Goal: Task Accomplishment & Management: Complete application form

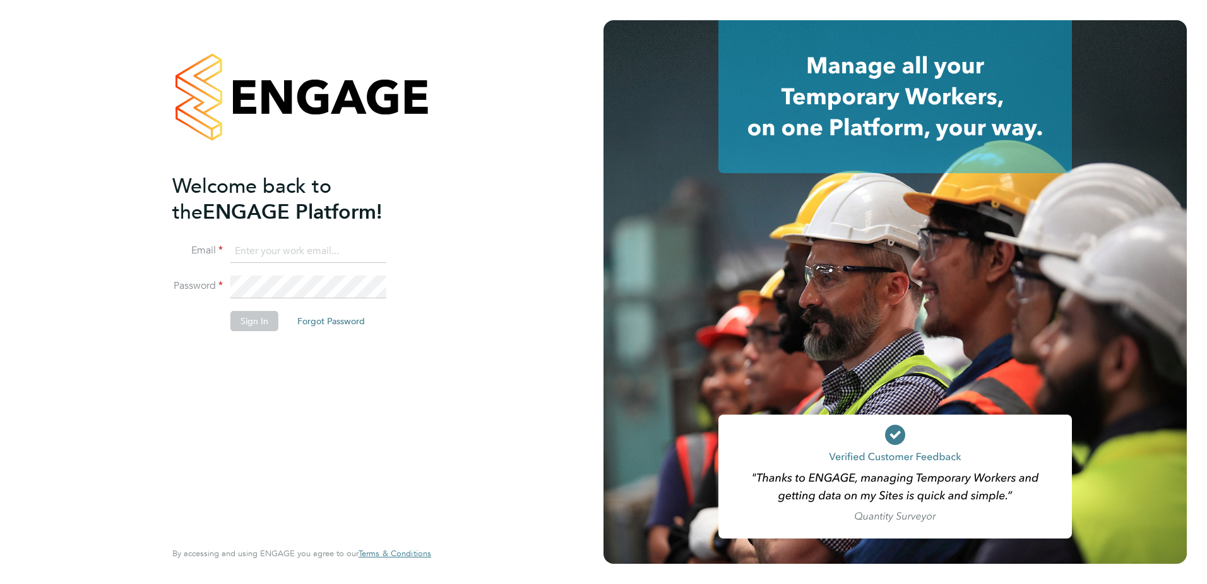
type input "Georgia.Ouldridge@vistry.co.uk"
click at [262, 320] on button "Sign In" at bounding box center [255, 321] width 48 height 20
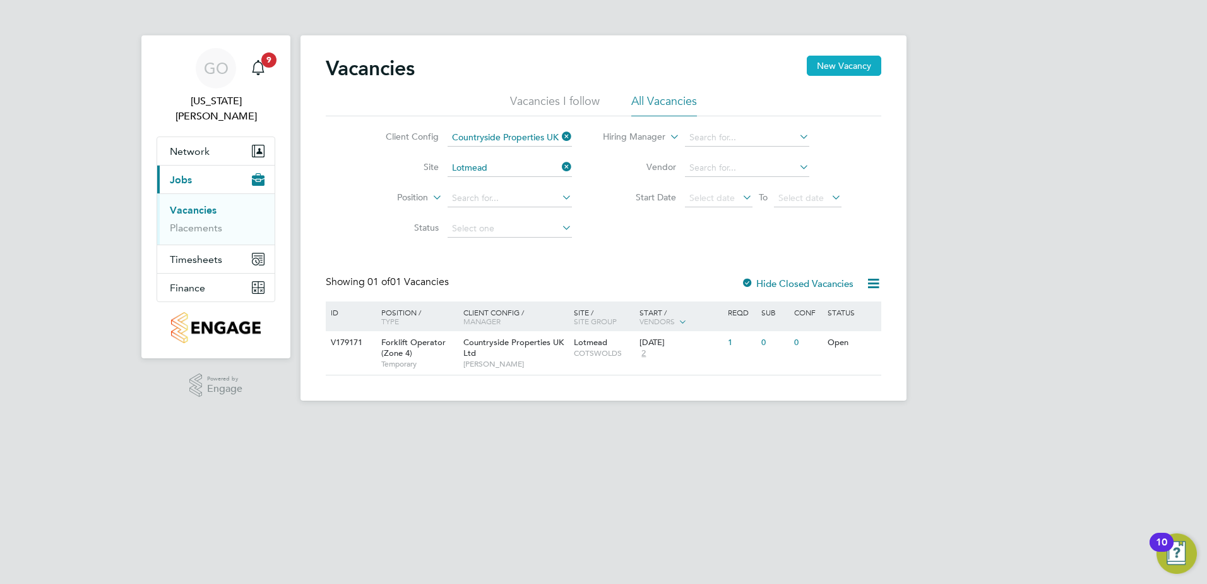
click at [833, 70] on button "New Vacancy" at bounding box center [844, 66] width 75 height 20
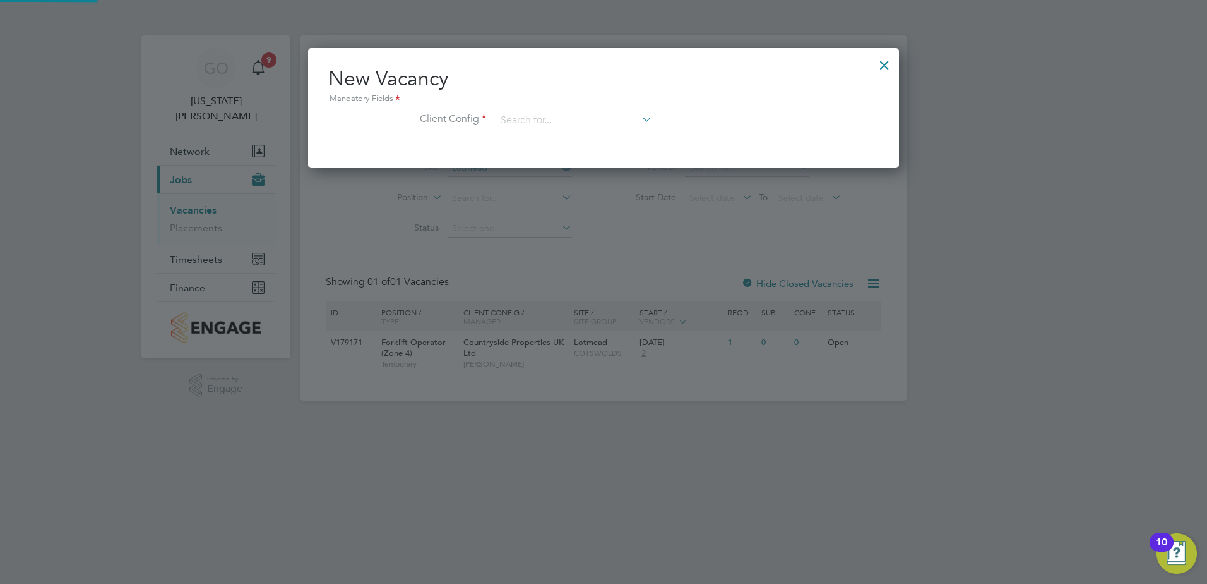
scroll to position [120, 592]
click at [545, 118] on input at bounding box center [574, 120] width 156 height 19
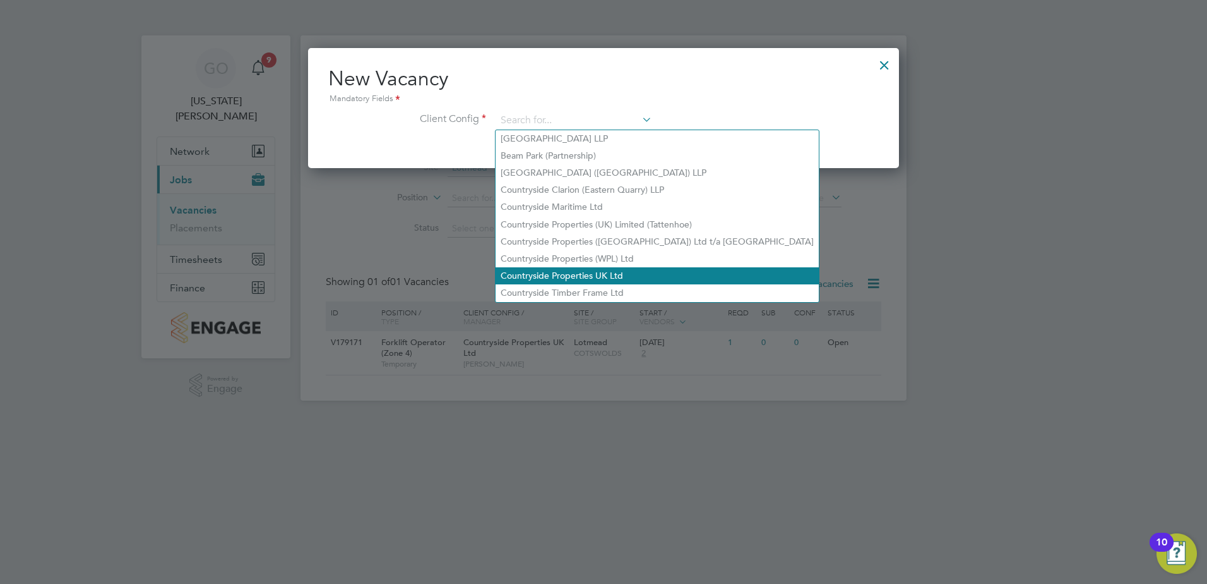
click at [568, 274] on li "Countryside Properties UK Ltd" at bounding box center [657, 275] width 323 height 17
type input "Countryside Properties UK Ltd"
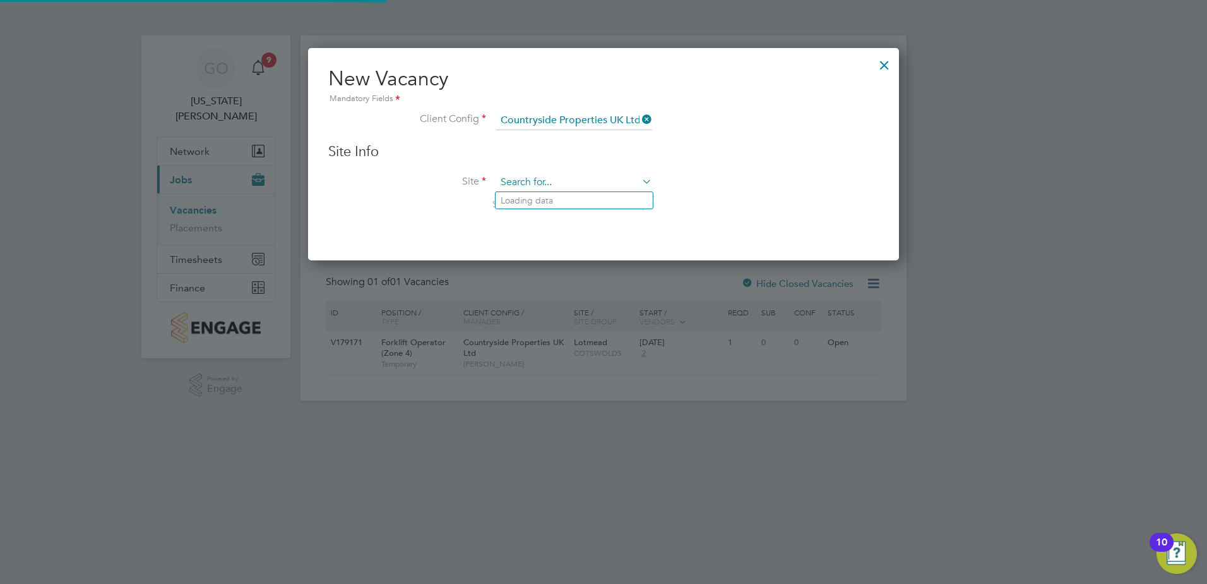
click at [532, 180] on input at bounding box center [574, 182] width 156 height 19
click at [539, 215] on li "Lot [PERSON_NAME]" at bounding box center [574, 217] width 157 height 17
type input "Lotmead"
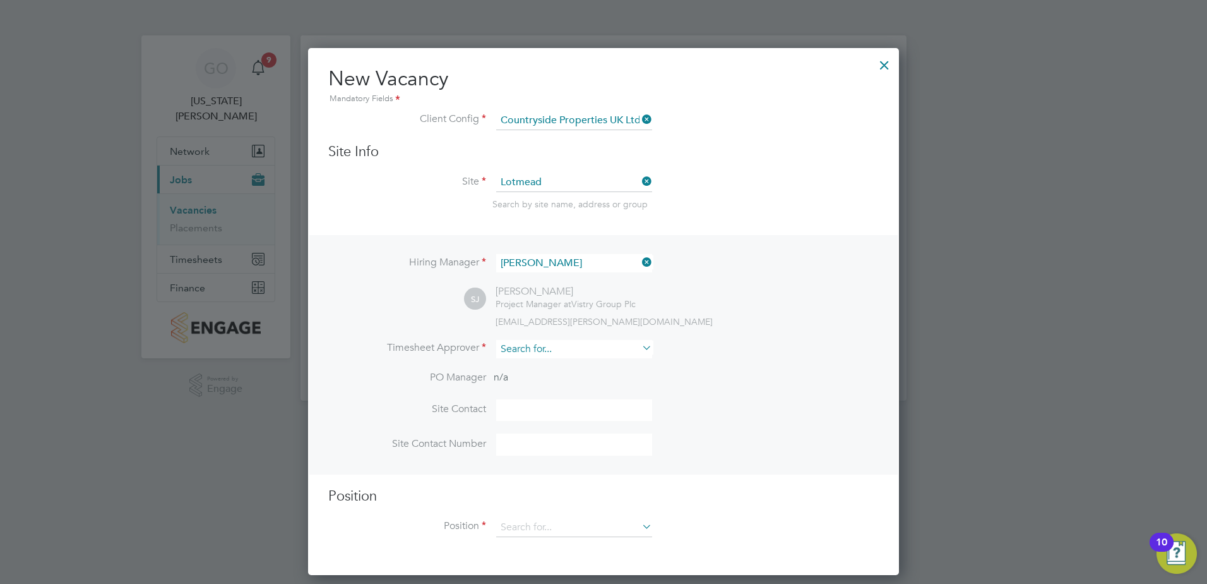
click at [583, 346] on input at bounding box center [574, 349] width 156 height 18
click at [566, 362] on li "Cra [PERSON_NAME]" at bounding box center [574, 367] width 157 height 17
type input "[PERSON_NAME]"
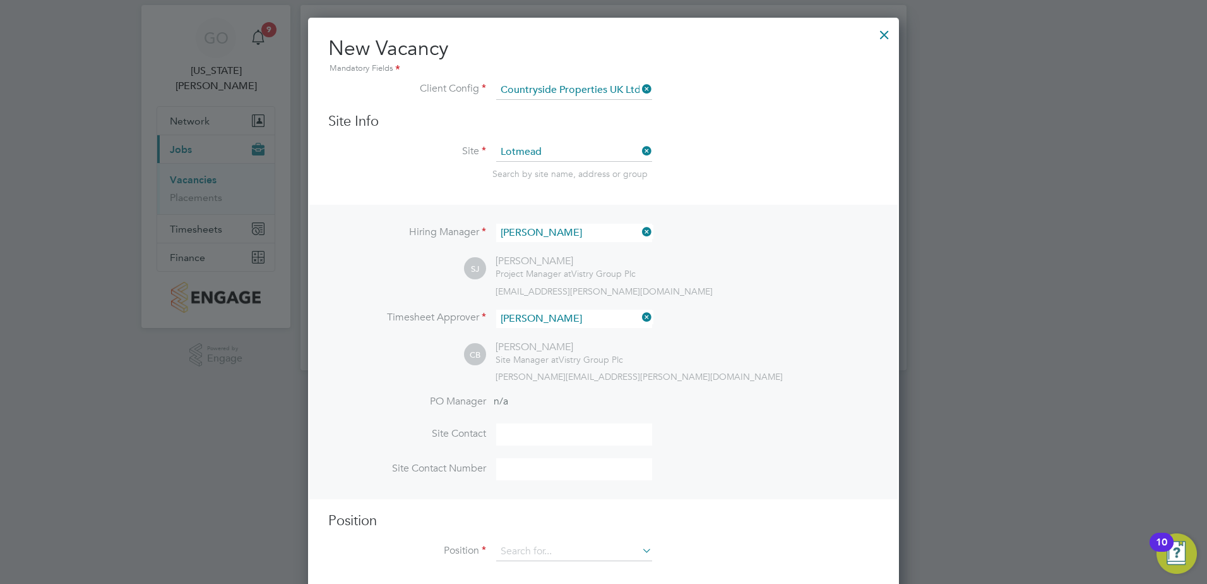
scroll to position [47, 0]
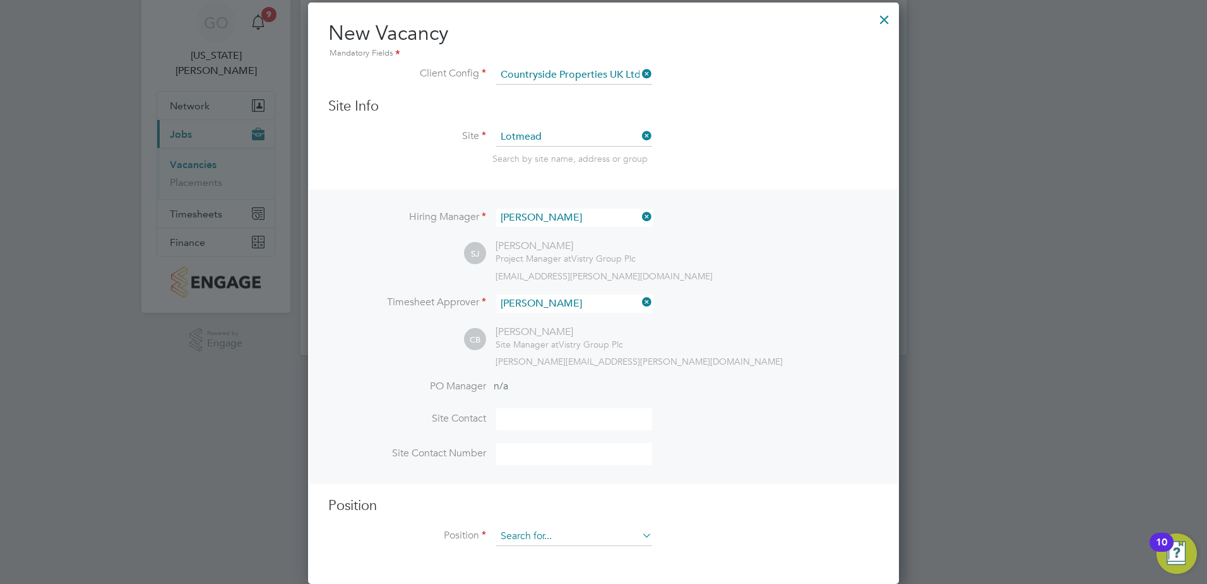
click at [548, 535] on input at bounding box center [574, 536] width 156 height 19
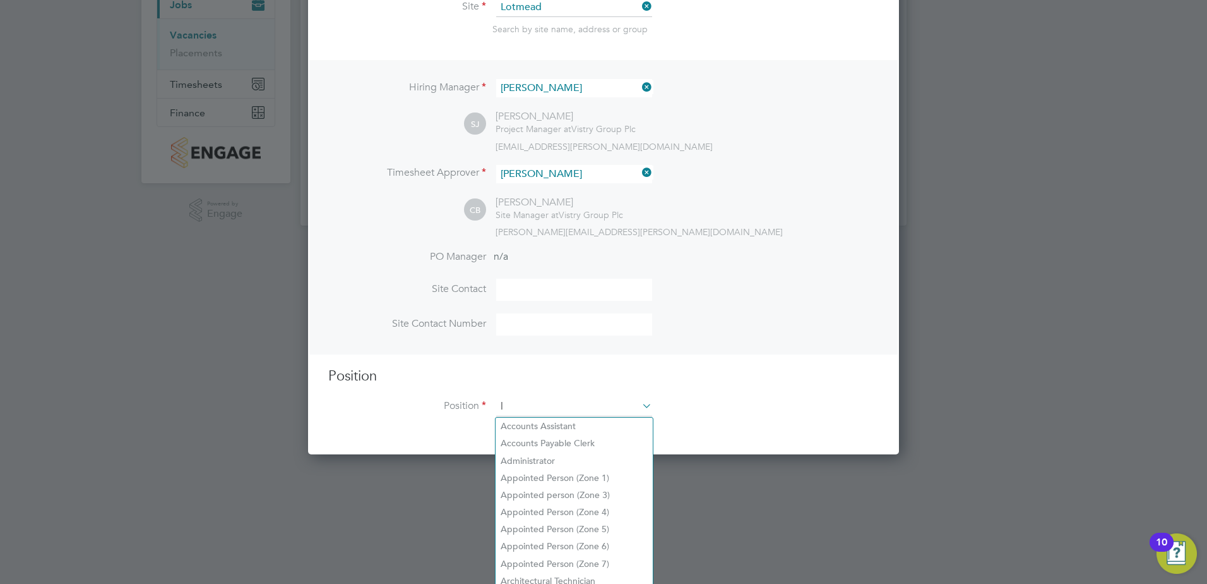
scroll to position [1821, 592]
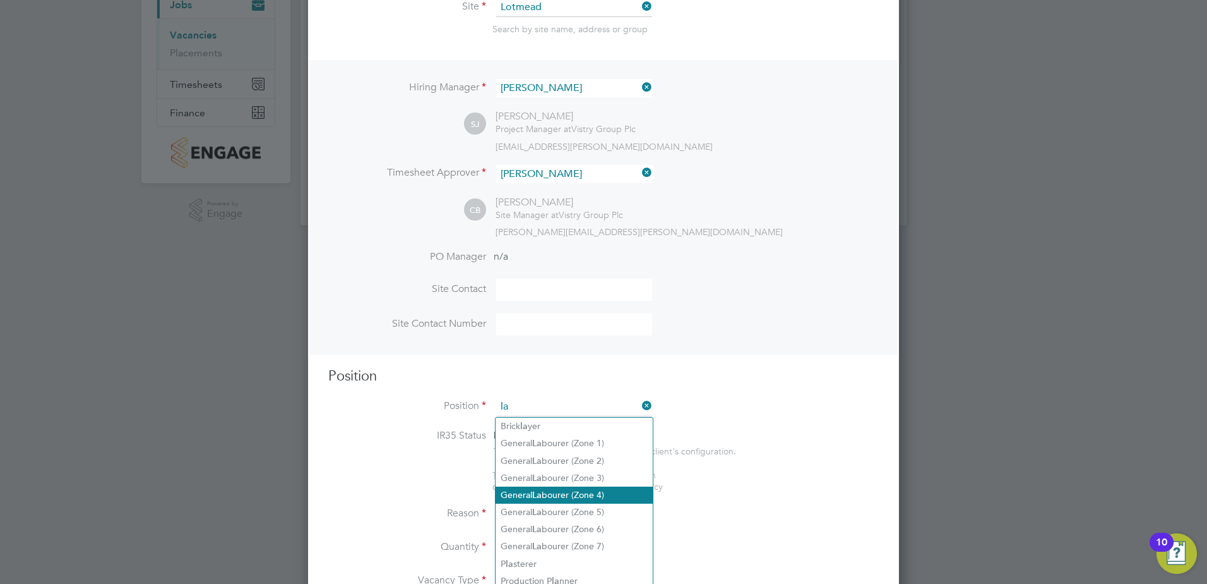
click at [572, 496] on li "General La bourer (Zone 4)" at bounding box center [574, 494] width 157 height 17
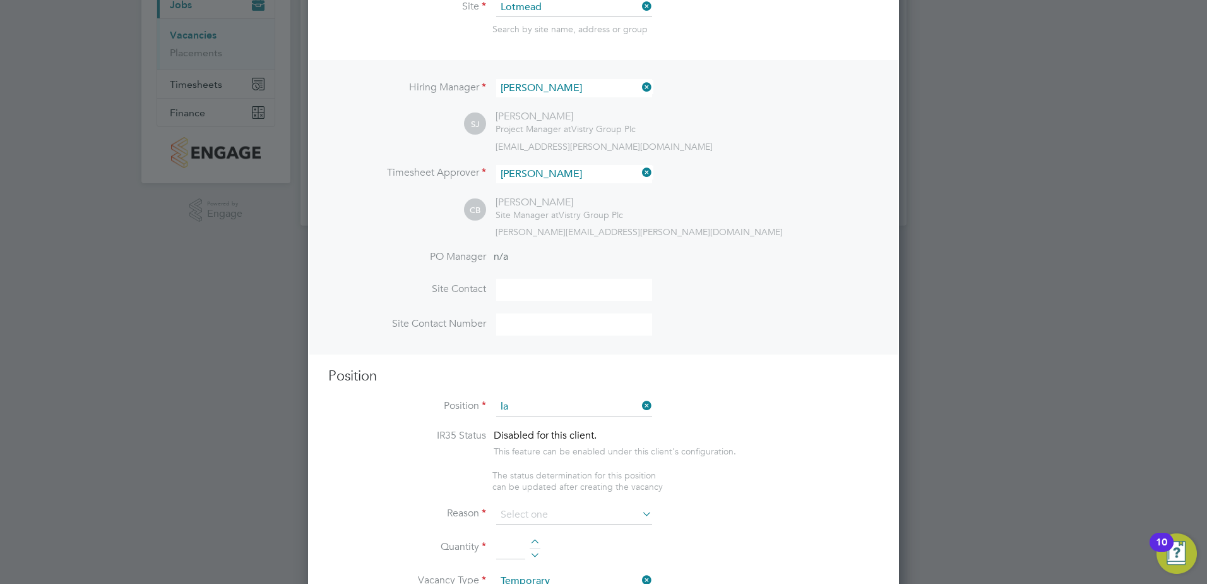
type input "General Labourer (Zone 4)"
type textarea "- General site labouring duties - Supporting the trades on site - Moving materi…"
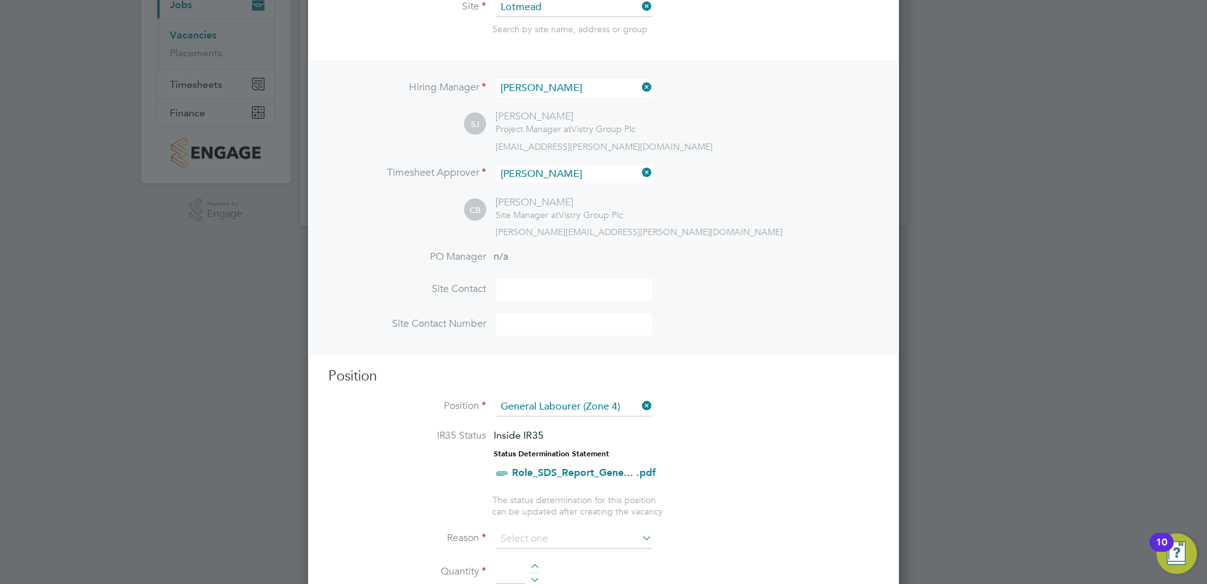
scroll to position [301, 0]
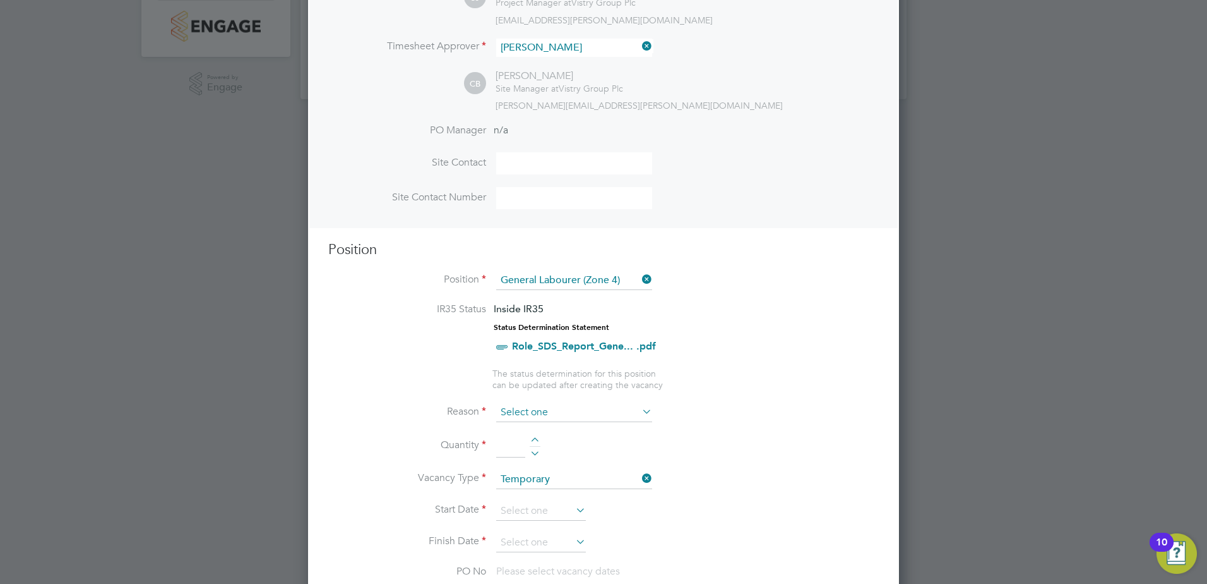
click at [611, 412] on input at bounding box center [574, 412] width 156 height 19
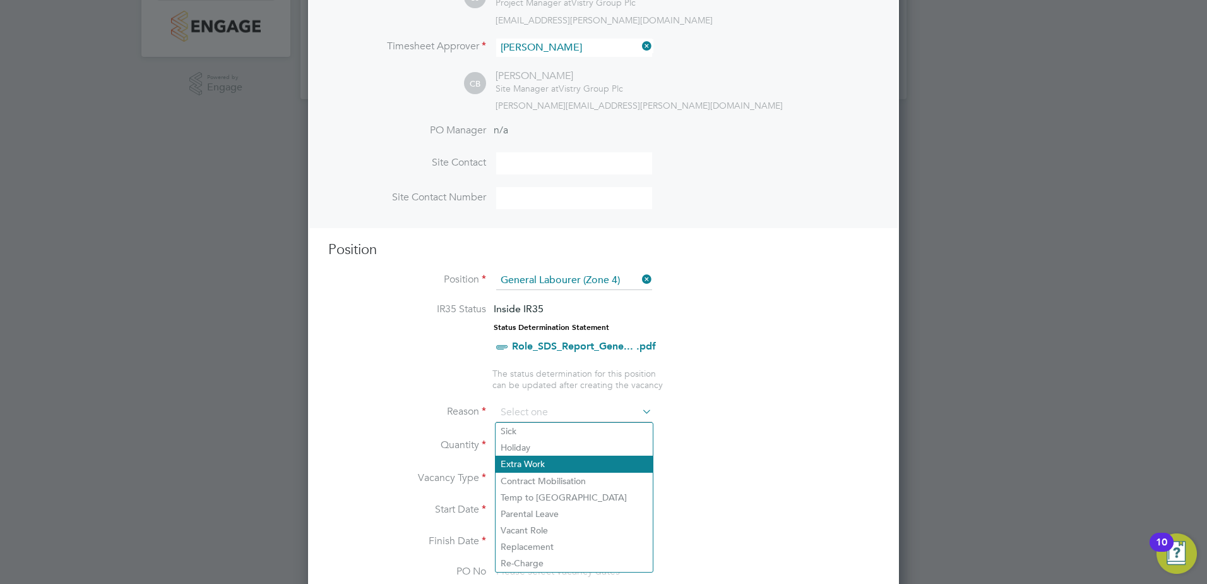
click at [536, 463] on li "Extra Work" at bounding box center [574, 463] width 157 height 16
type input "Extra Work"
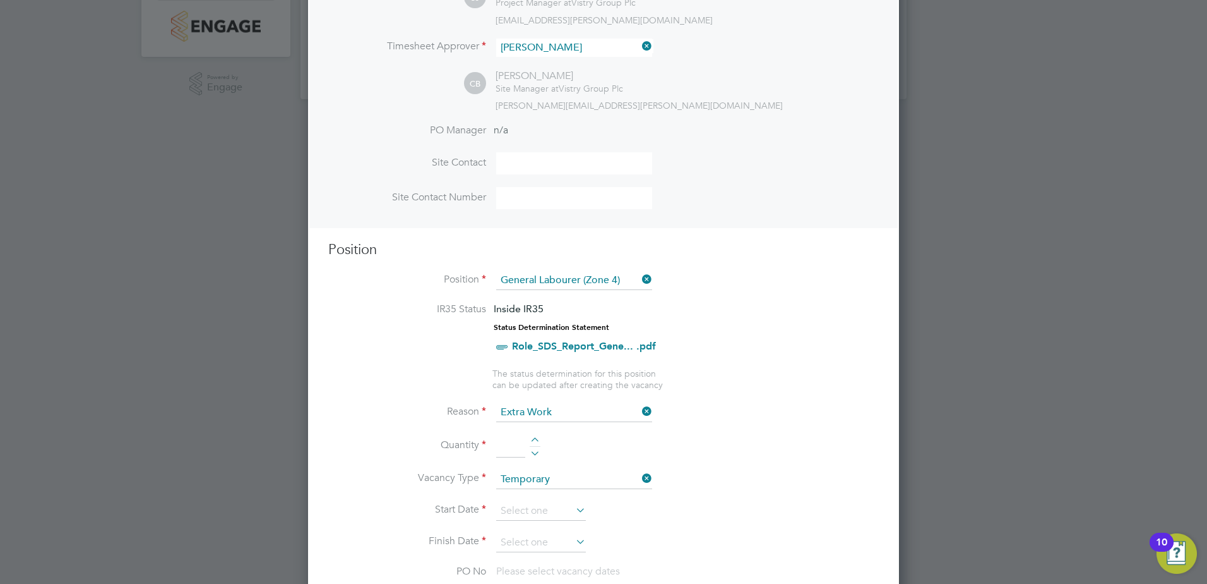
click at [510, 445] on input at bounding box center [510, 445] width 29 height 23
type input "1"
click at [762, 463] on li "Quantity 1" at bounding box center [603, 451] width 551 height 35
click at [553, 508] on input at bounding box center [541, 510] width 90 height 19
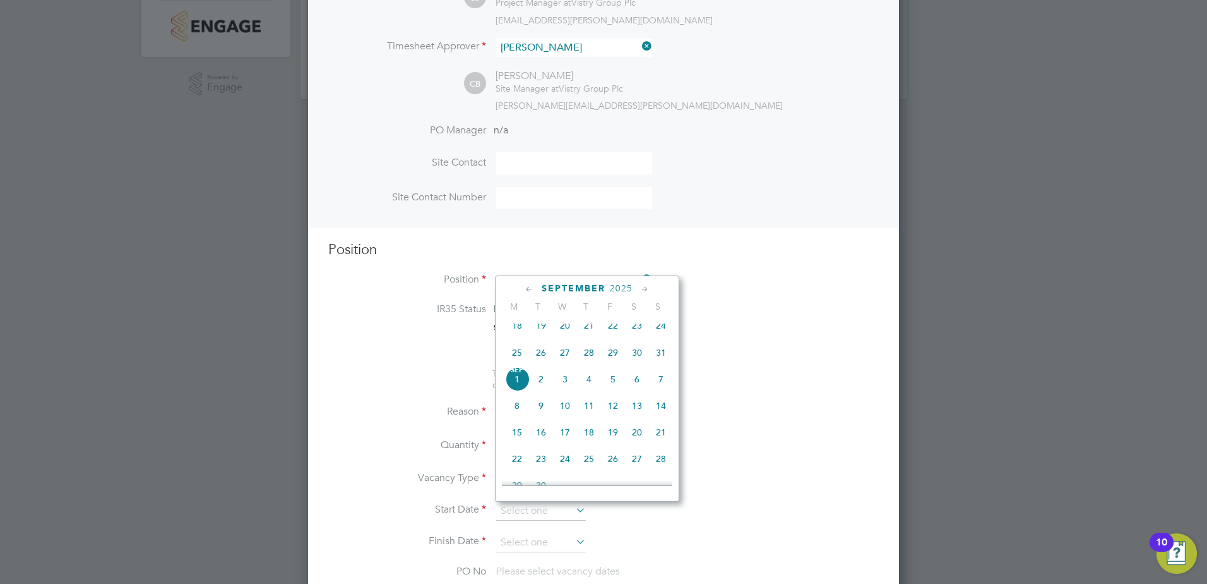
click at [544, 391] on span "2" at bounding box center [541, 379] width 24 height 24
type input "[DATE]"
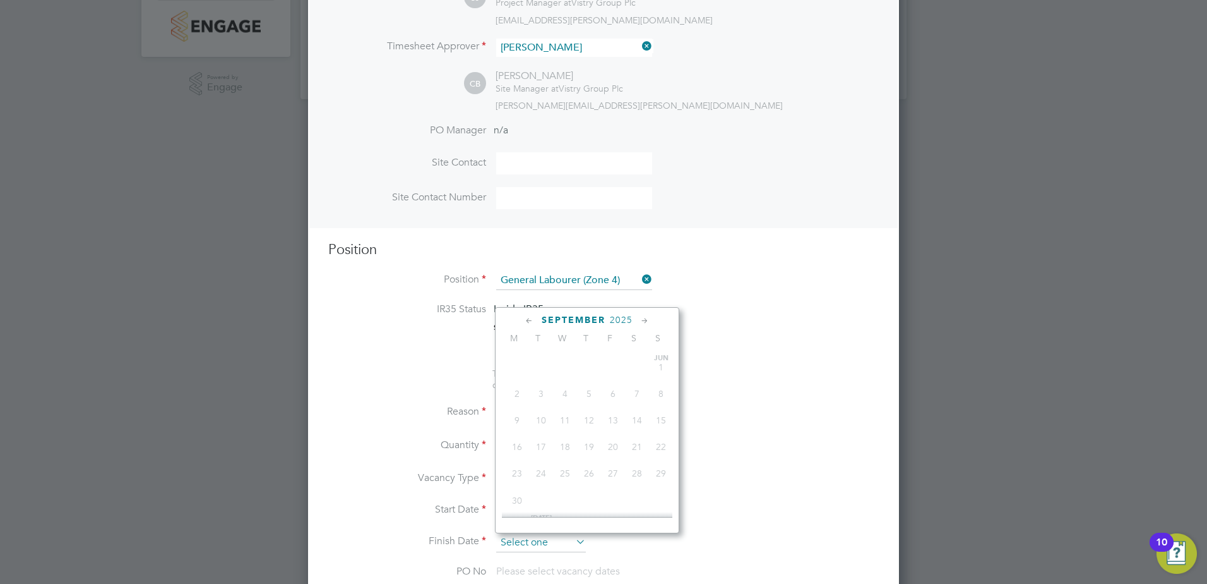
click at [560, 539] on input at bounding box center [541, 542] width 90 height 19
click at [614, 448] on span "12" at bounding box center [613, 437] width 24 height 24
type input "[DATE]"
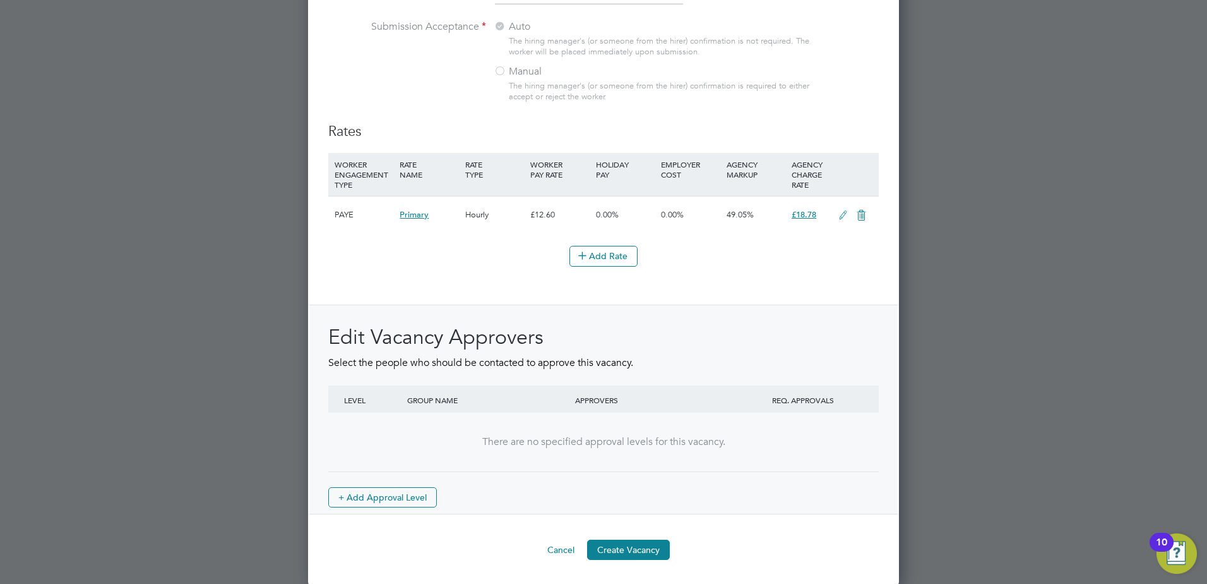
scroll to position [1393, 0]
click at [637, 551] on button "Create Vacancy" at bounding box center [628, 548] width 83 height 20
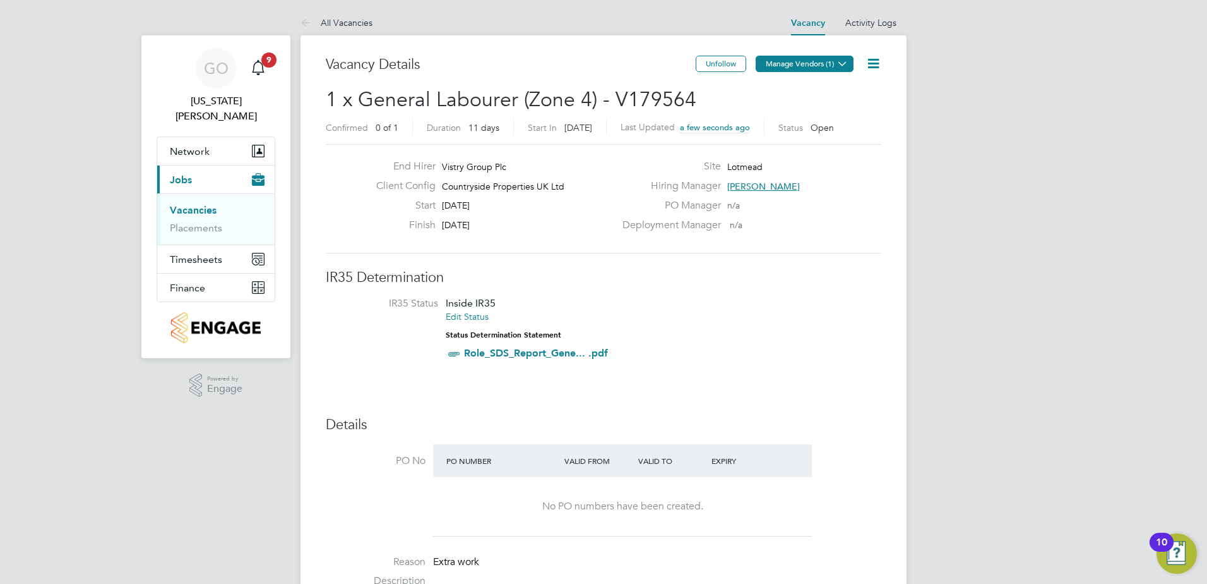
click at [843, 63] on icon at bounding box center [842, 63] width 9 height 9
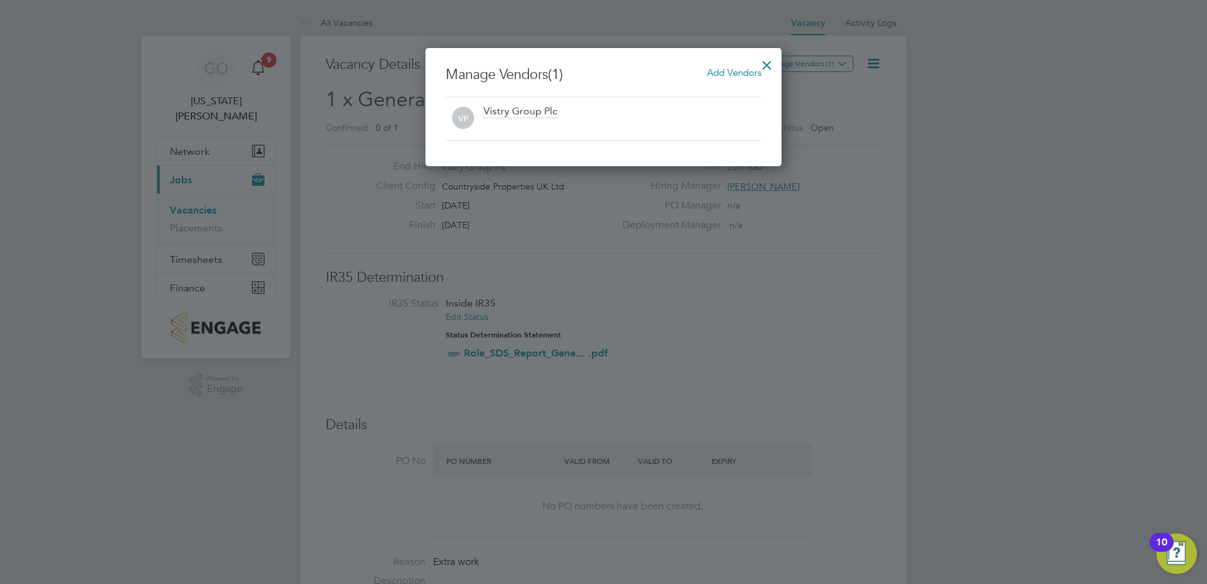
click at [740, 70] on span "Add Vendors" at bounding box center [734, 72] width 54 height 12
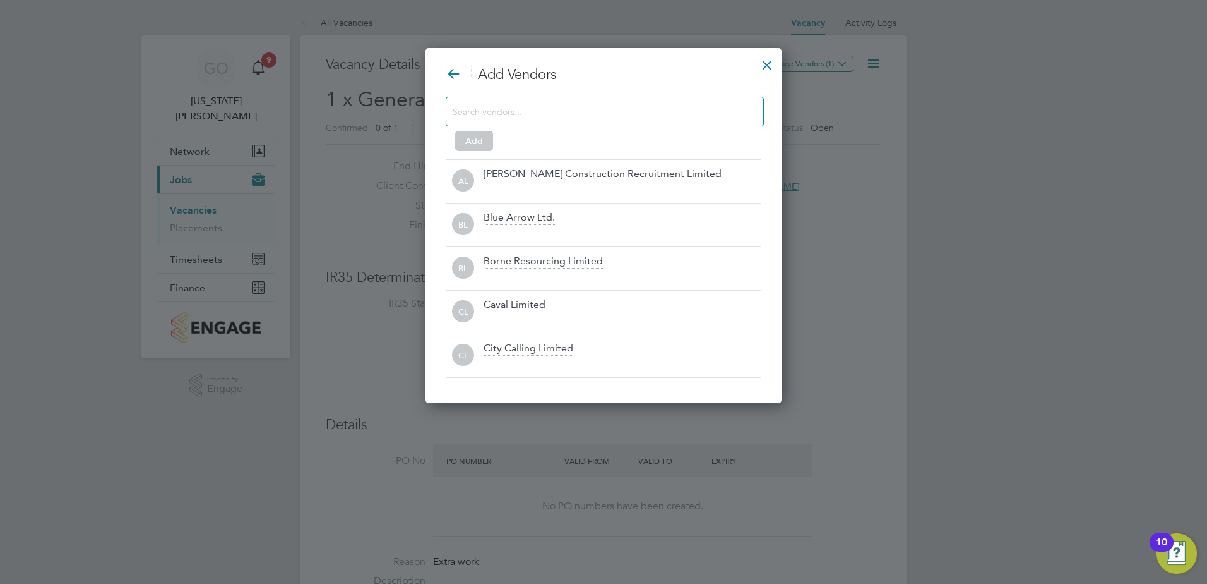
drag, startPoint x: 509, startPoint y: 114, endPoint x: 496, endPoint y: 114, distance: 12.6
click at [506, 114] on input at bounding box center [595, 111] width 284 height 16
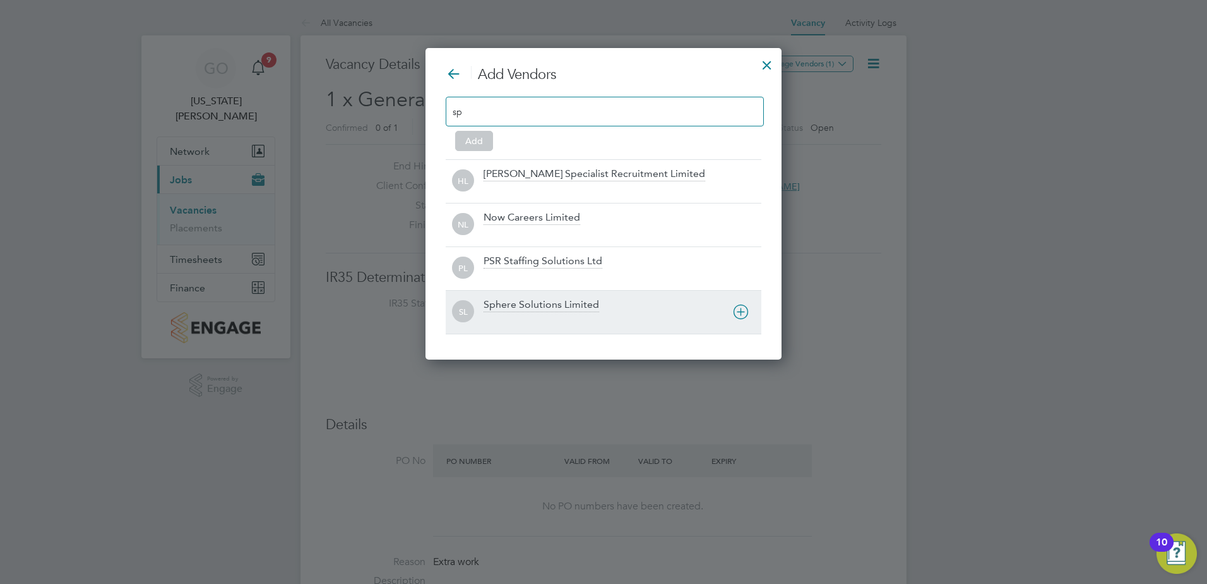
type input "sp"
click at [523, 302] on div "Sphere Solutions Limited" at bounding box center [542, 305] width 116 height 14
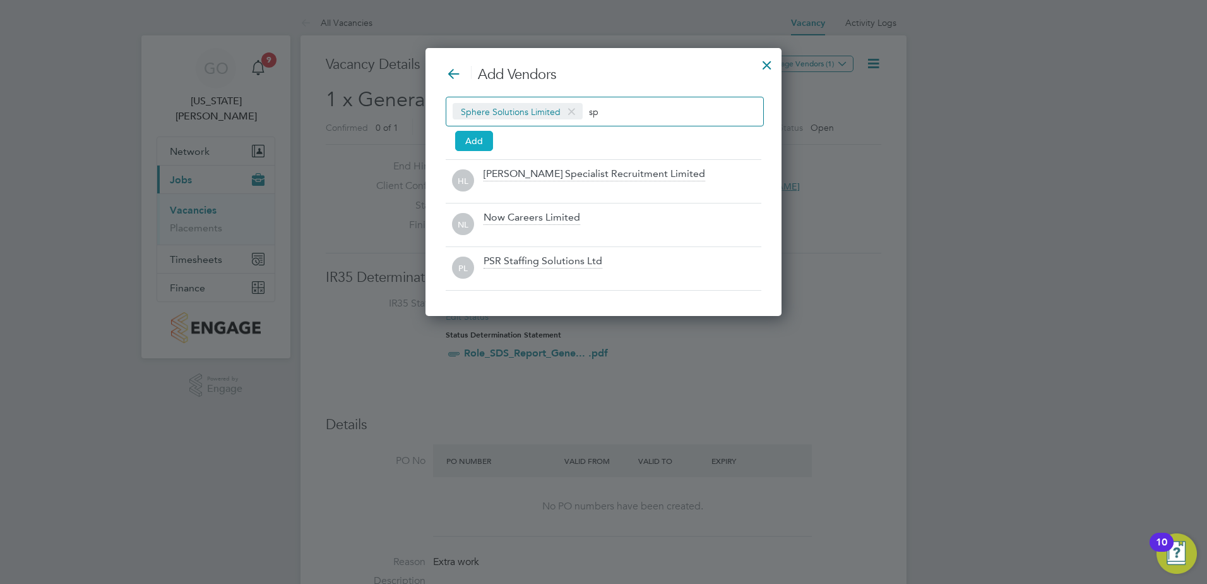
click at [475, 145] on button "Add" at bounding box center [474, 141] width 38 height 20
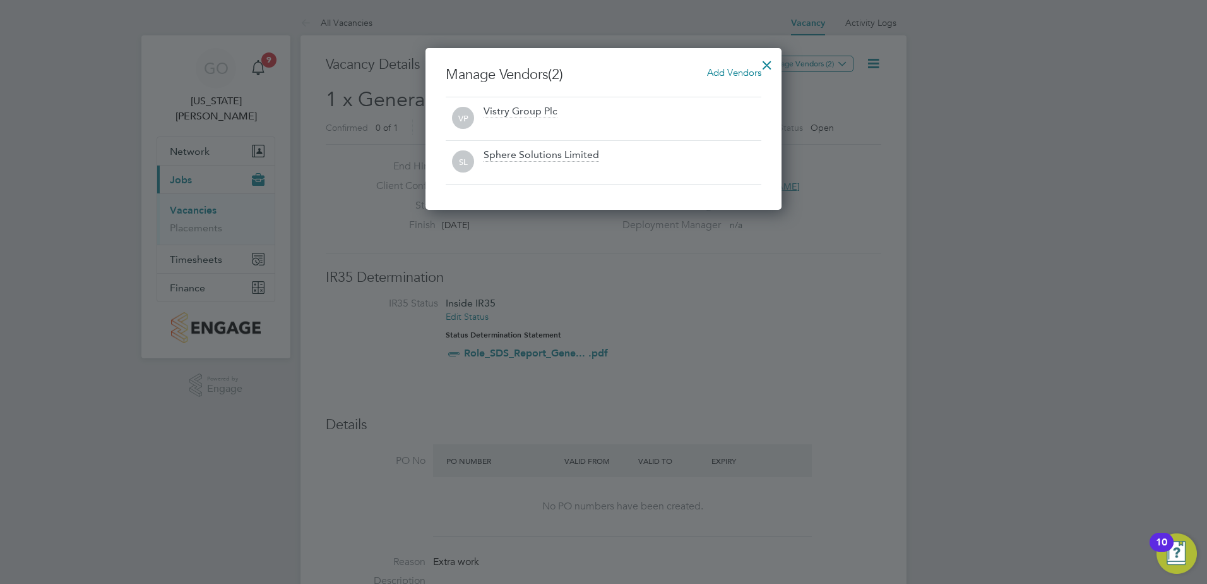
click at [770, 65] on div at bounding box center [767, 62] width 23 height 23
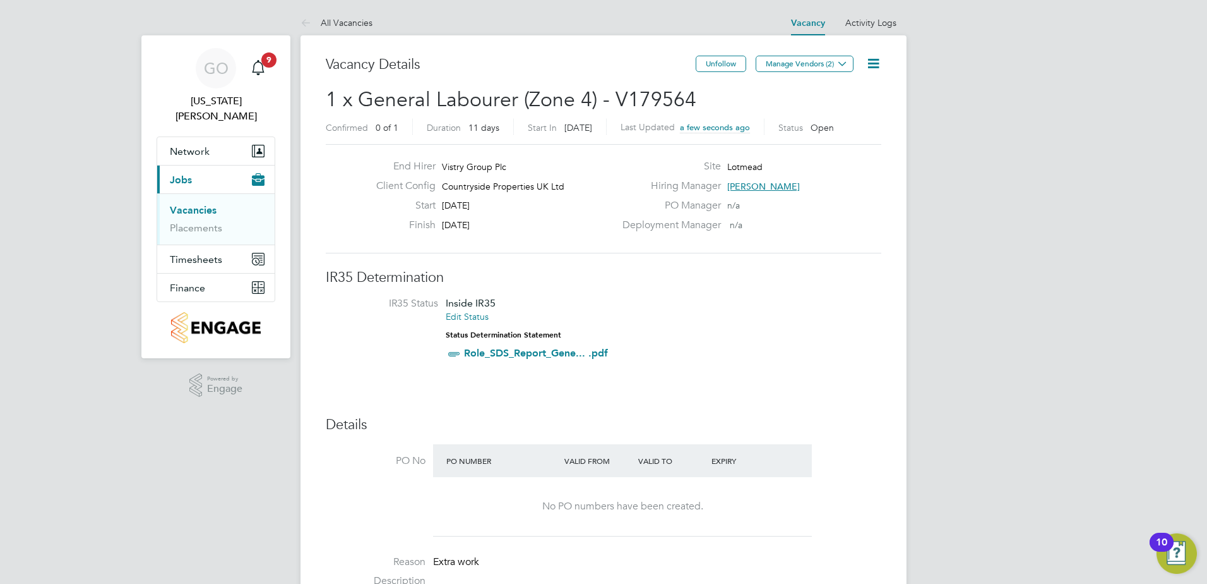
click at [191, 204] on link "Vacancies" at bounding box center [193, 210] width 47 height 12
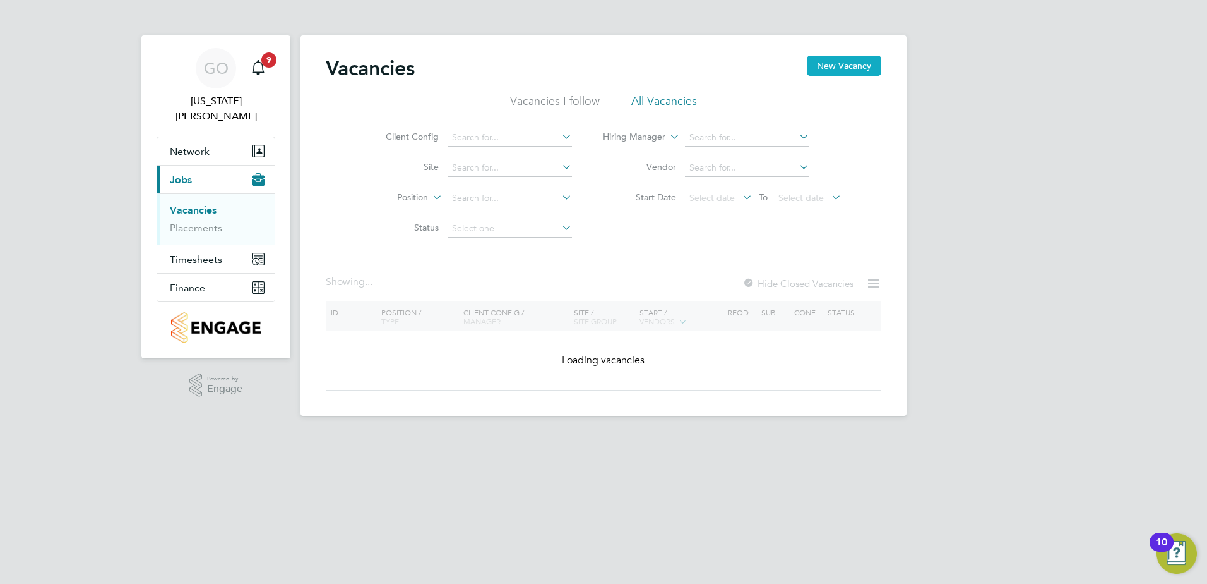
click at [857, 66] on button "New Vacancy" at bounding box center [844, 66] width 75 height 20
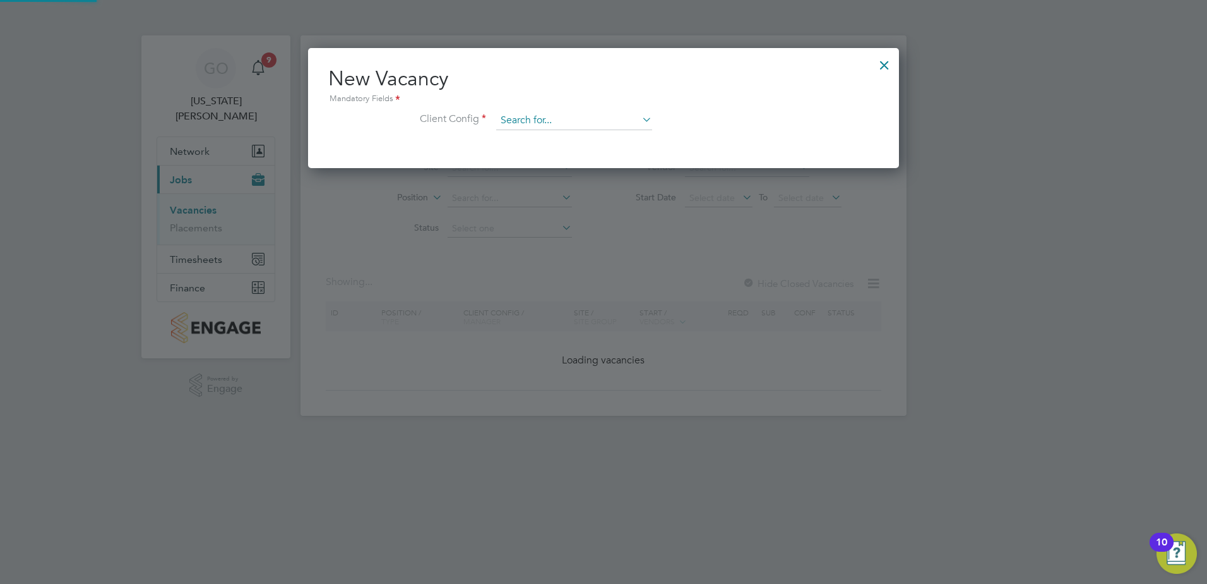
click at [544, 124] on input at bounding box center [574, 120] width 156 height 19
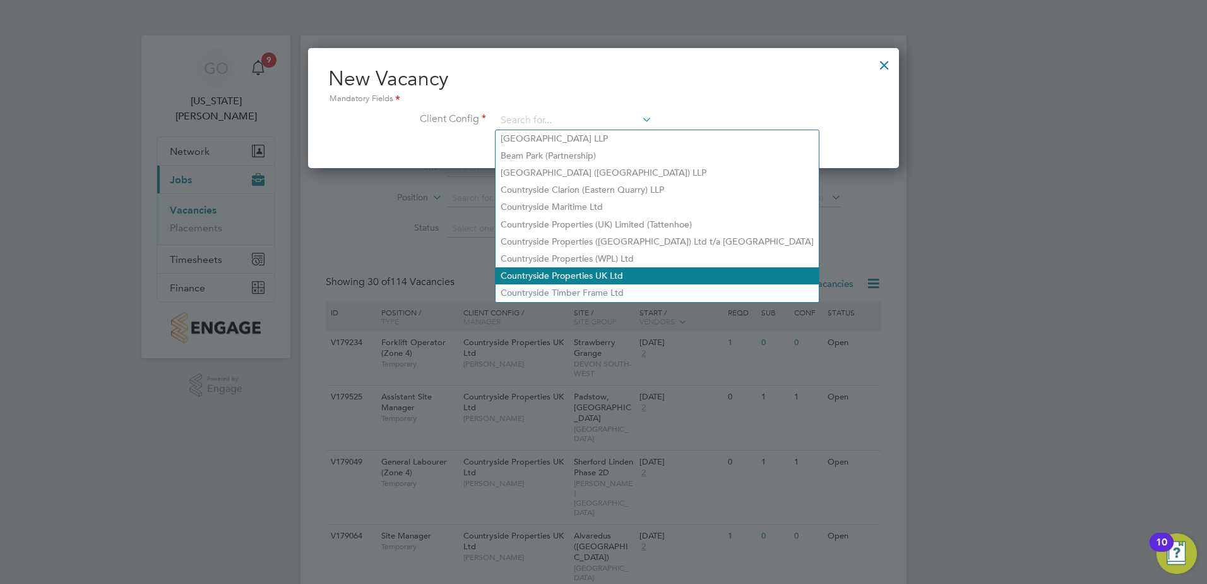
click at [563, 275] on li "Countryside Properties UK Ltd" at bounding box center [657, 275] width 323 height 17
type input "Countryside Properties UK Ltd"
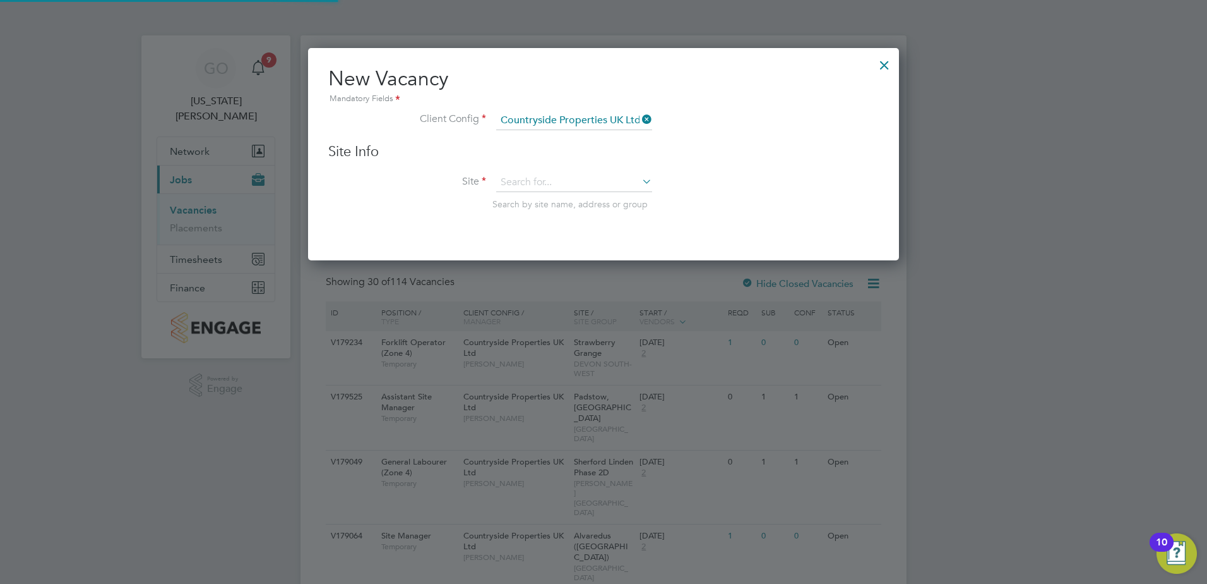
scroll to position [213, 592]
click at [557, 183] on input at bounding box center [574, 182] width 156 height 19
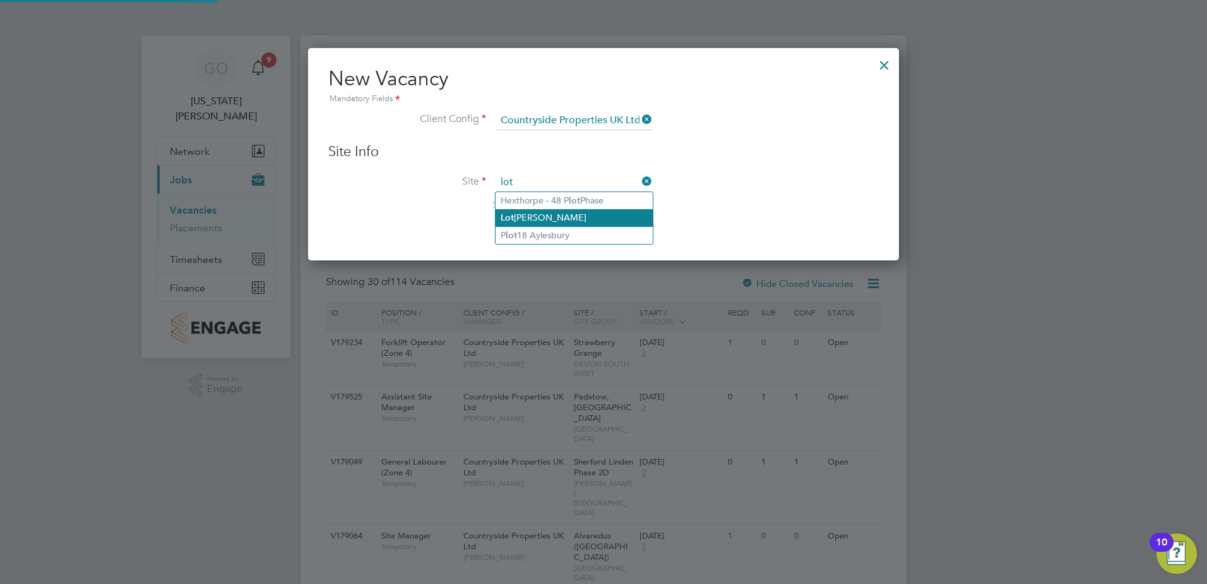
click at [555, 218] on li "Lot [PERSON_NAME]" at bounding box center [574, 217] width 157 height 17
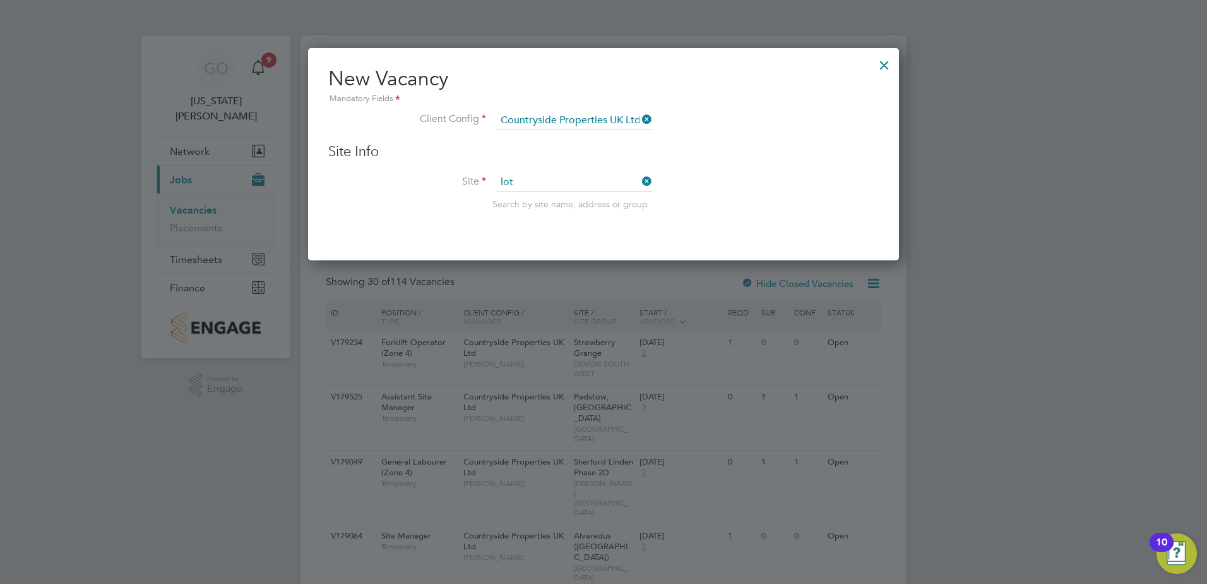
type input "Lotmead"
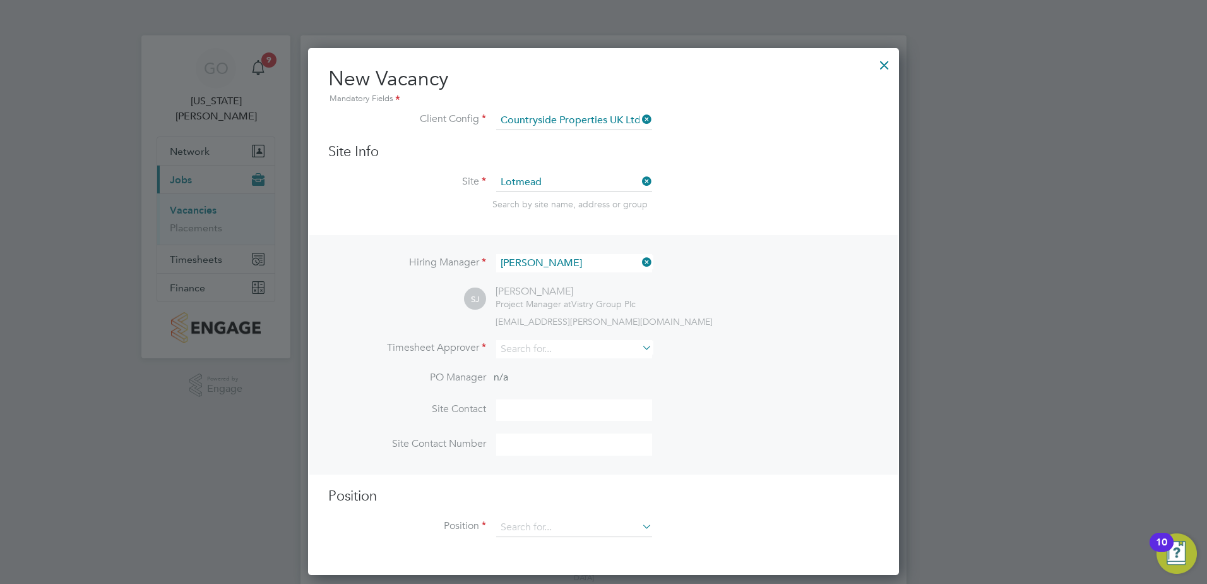
scroll to position [528, 592]
click at [537, 349] on input at bounding box center [574, 349] width 156 height 18
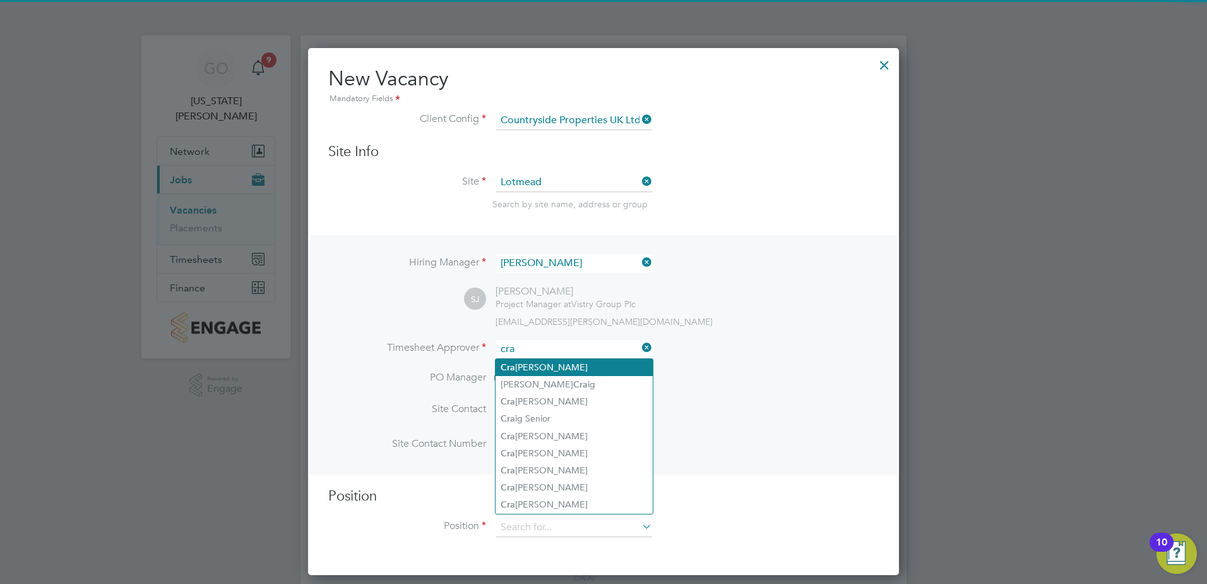
click at [546, 361] on li "Cra [PERSON_NAME]" at bounding box center [574, 367] width 157 height 17
type input "[PERSON_NAME]"
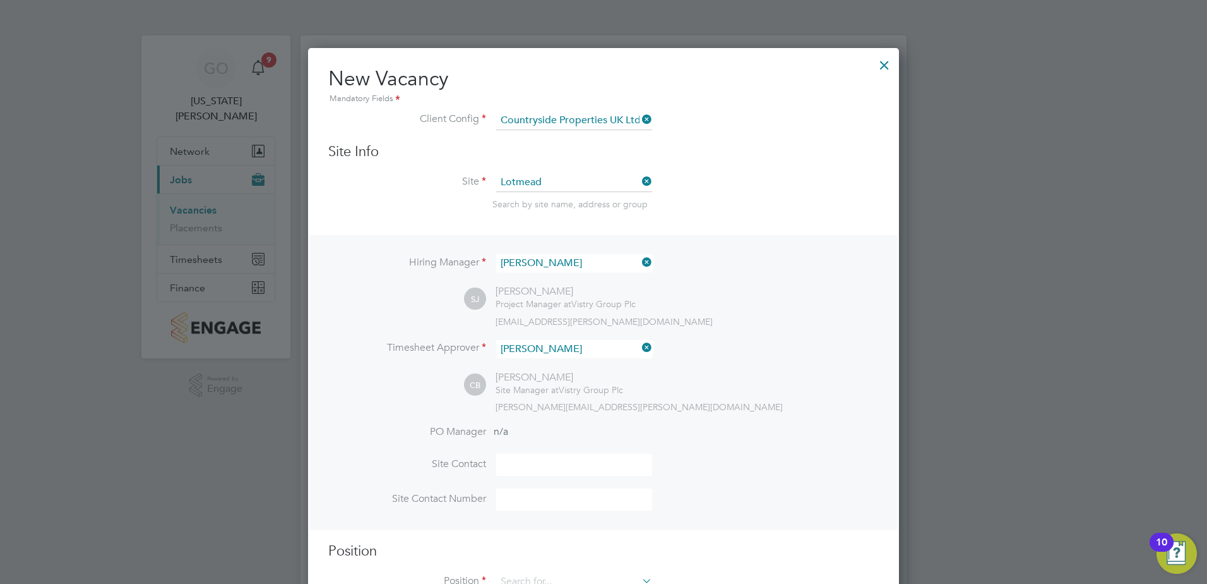
scroll to position [6, 6]
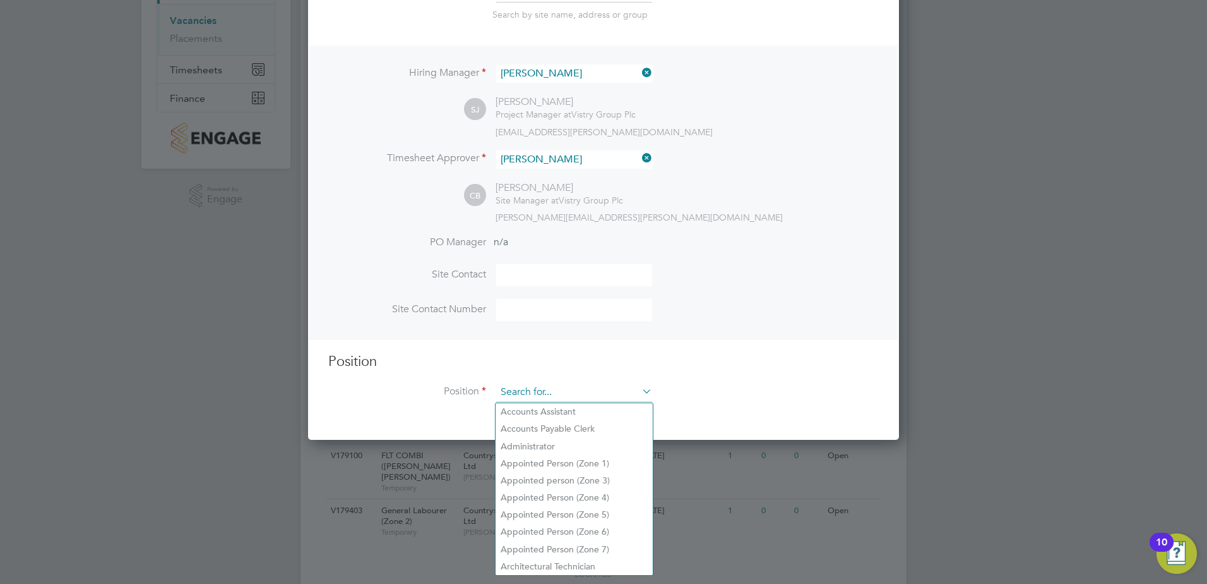
click at [523, 399] on input at bounding box center [574, 392] width 156 height 19
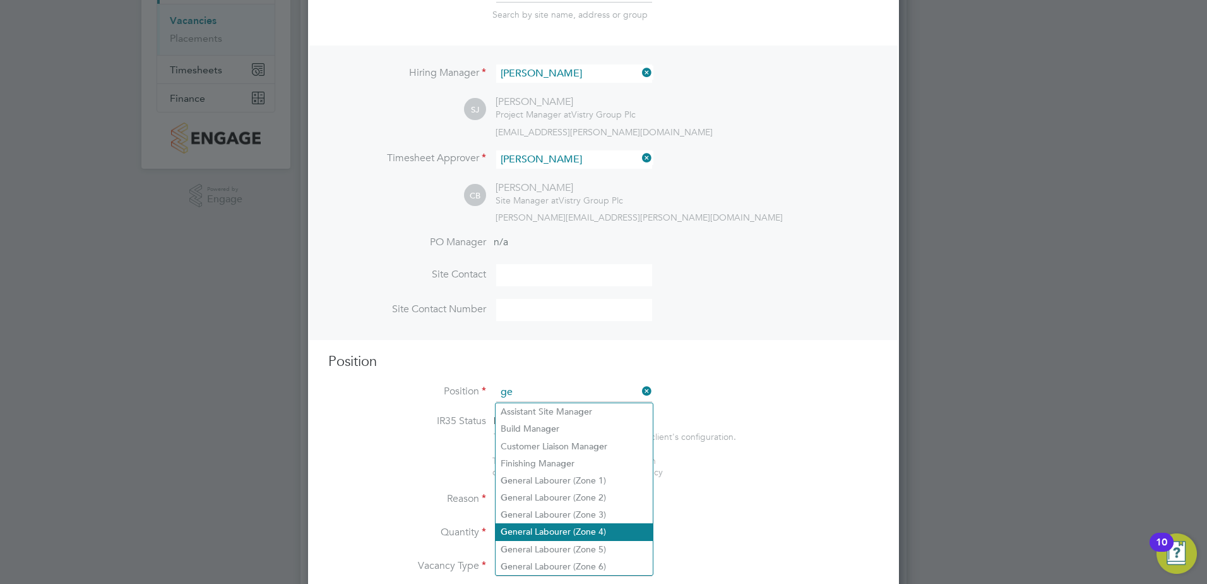
click at [548, 527] on li "[PERSON_NAME] Labourer (Zone 4)" at bounding box center [574, 531] width 157 height 17
type input "General Labourer (Zone 4)"
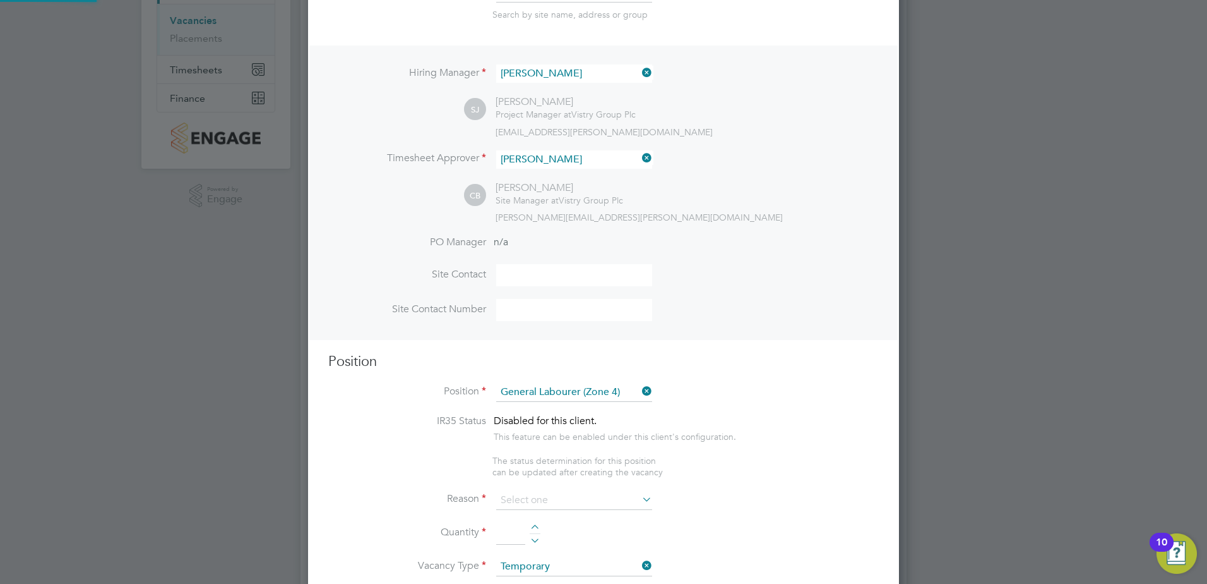
type textarea "- General site labouring duties - Supporting the trades on site - Moving materi…"
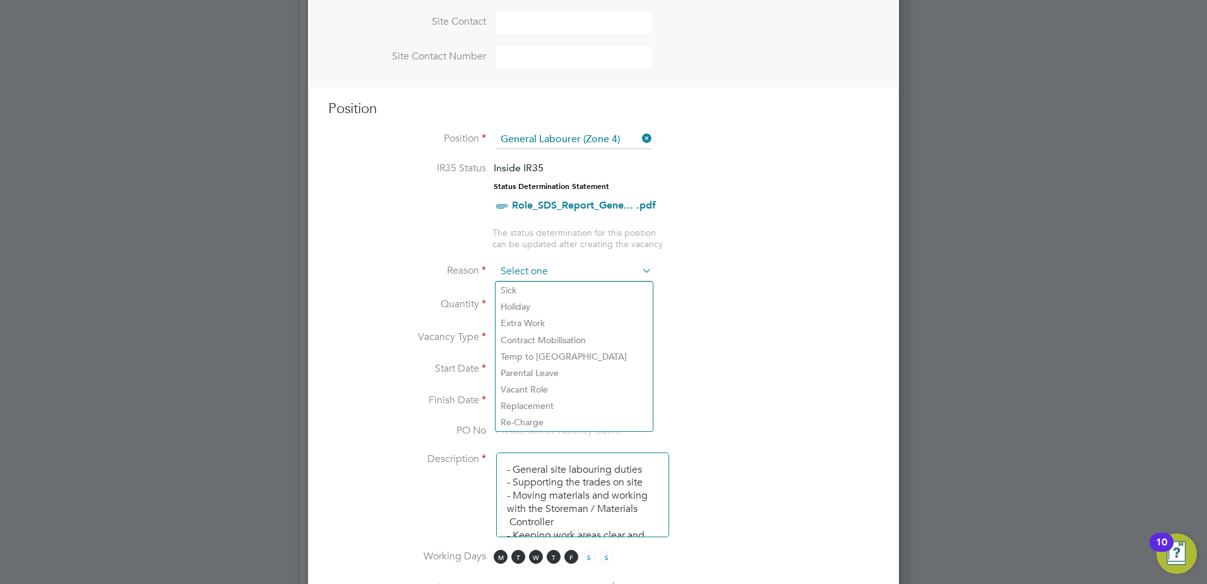
click at [532, 266] on input at bounding box center [574, 271] width 156 height 19
click at [522, 320] on li "Extra Work" at bounding box center [574, 322] width 157 height 16
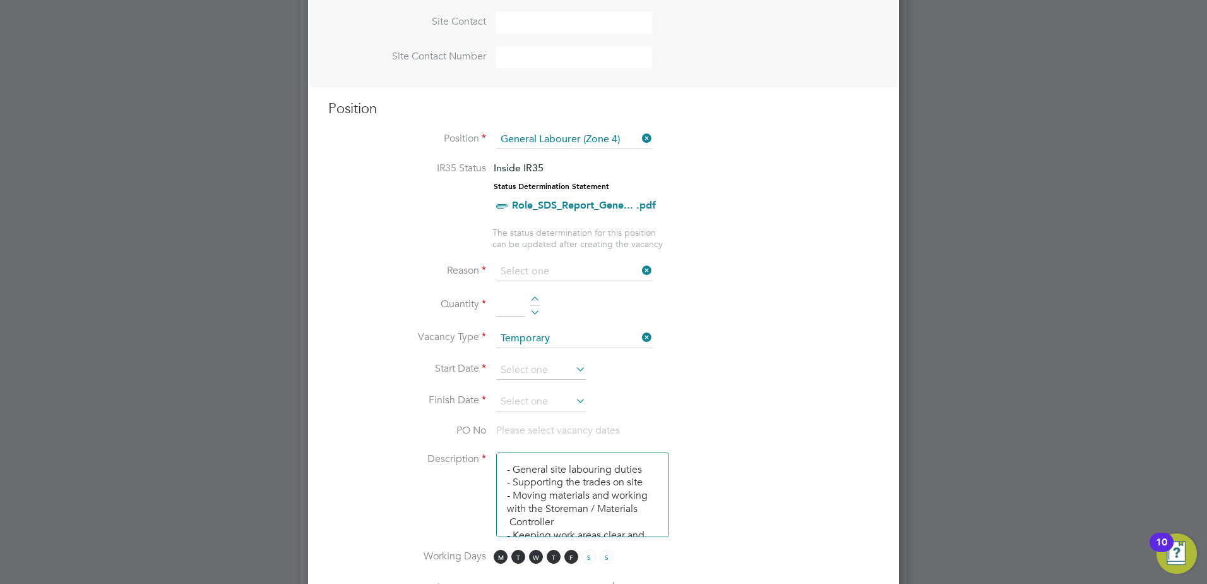
type input "Extra Work"
click at [511, 299] on input at bounding box center [510, 305] width 29 height 23
type input "1"
click at [734, 323] on li "Quantity 1" at bounding box center [603, 311] width 551 height 35
click at [523, 369] on input at bounding box center [541, 370] width 90 height 19
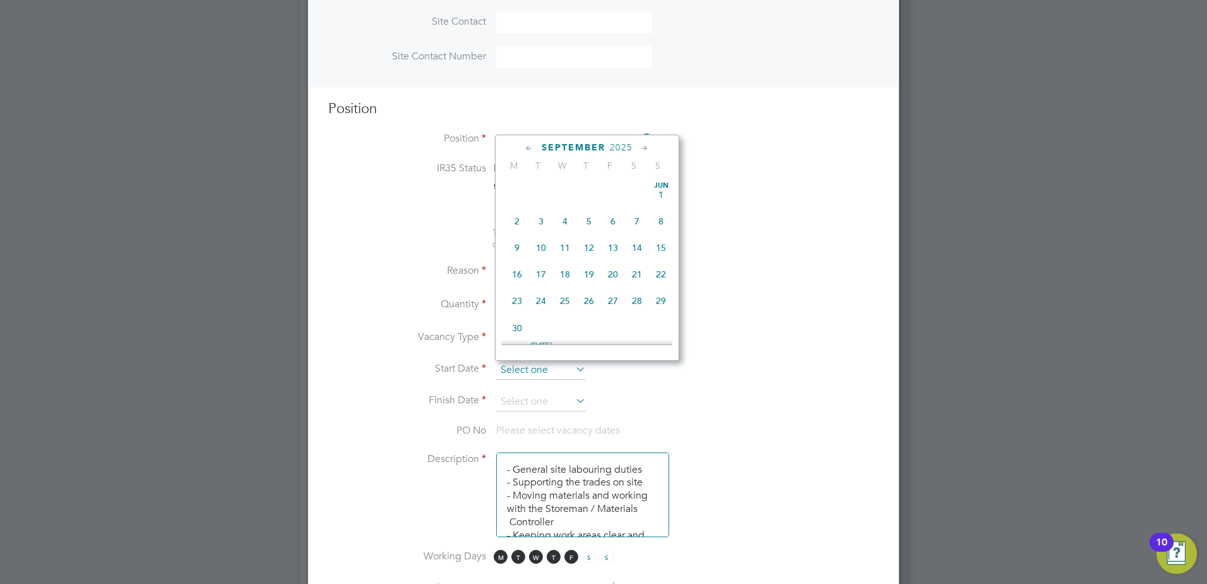
scroll to position [383, 0]
click at [518, 272] on span "8" at bounding box center [517, 265] width 24 height 24
type input "[DATE]"
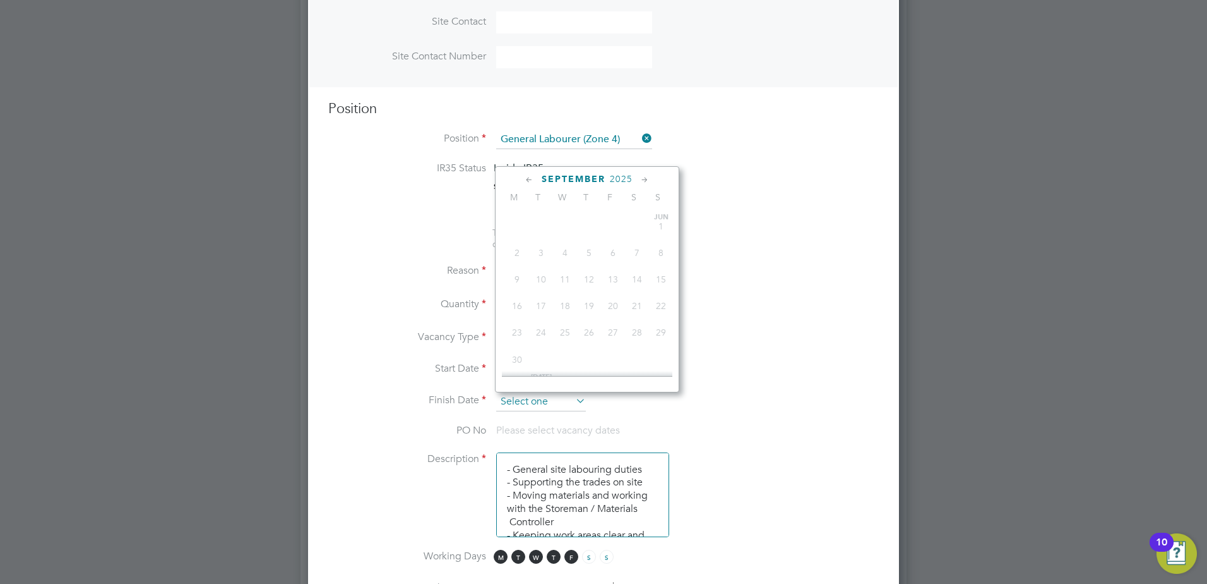
click at [544, 401] on input at bounding box center [541, 401] width 90 height 19
click at [612, 278] on span "12" at bounding box center [613, 269] width 24 height 24
type input "[DATE]"
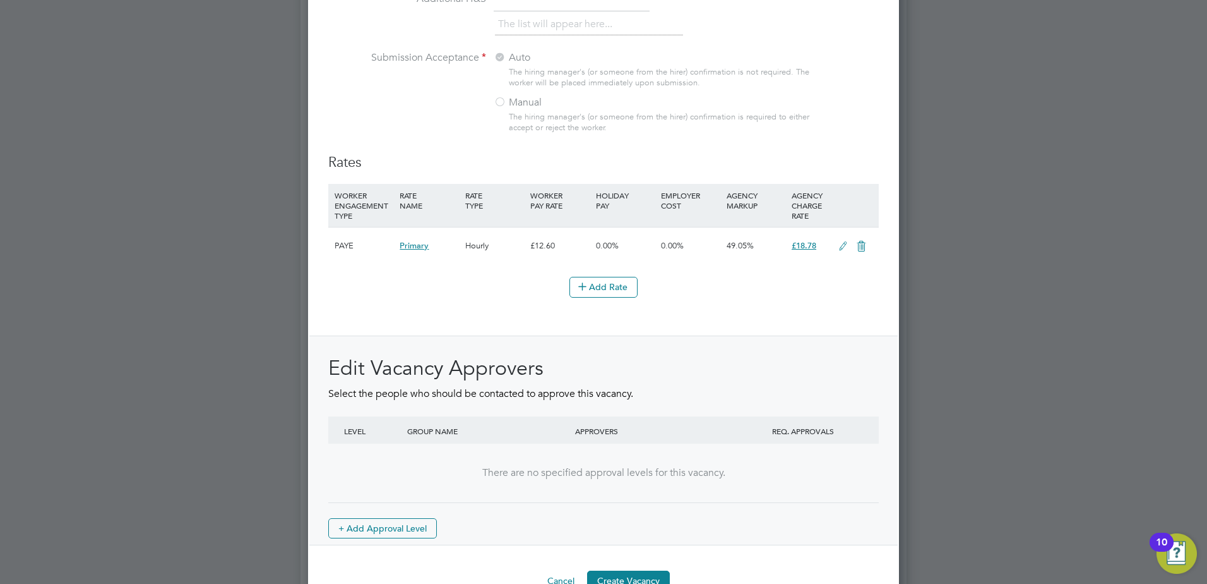
scroll to position [1393, 0]
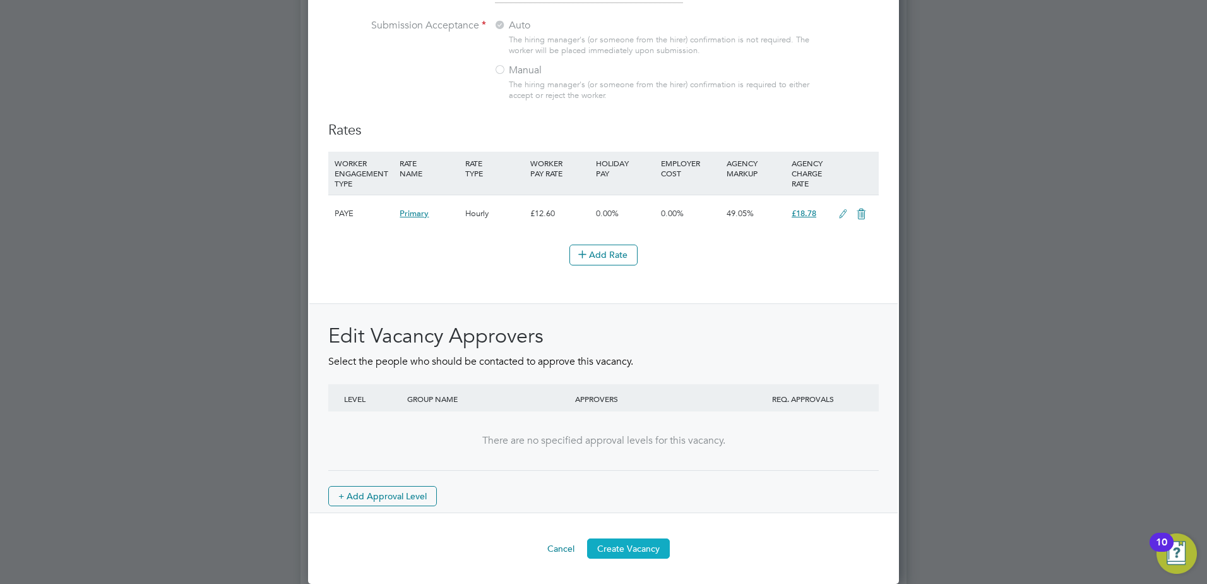
click at [626, 551] on button "Create Vacancy" at bounding box center [628, 548] width 83 height 20
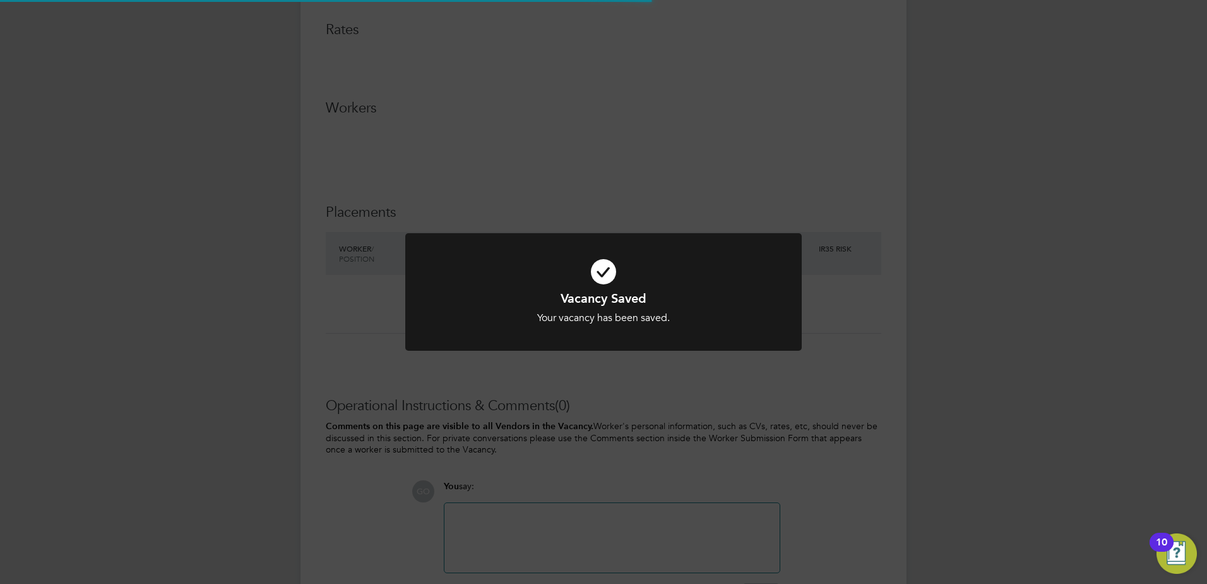
scroll to position [6, 6]
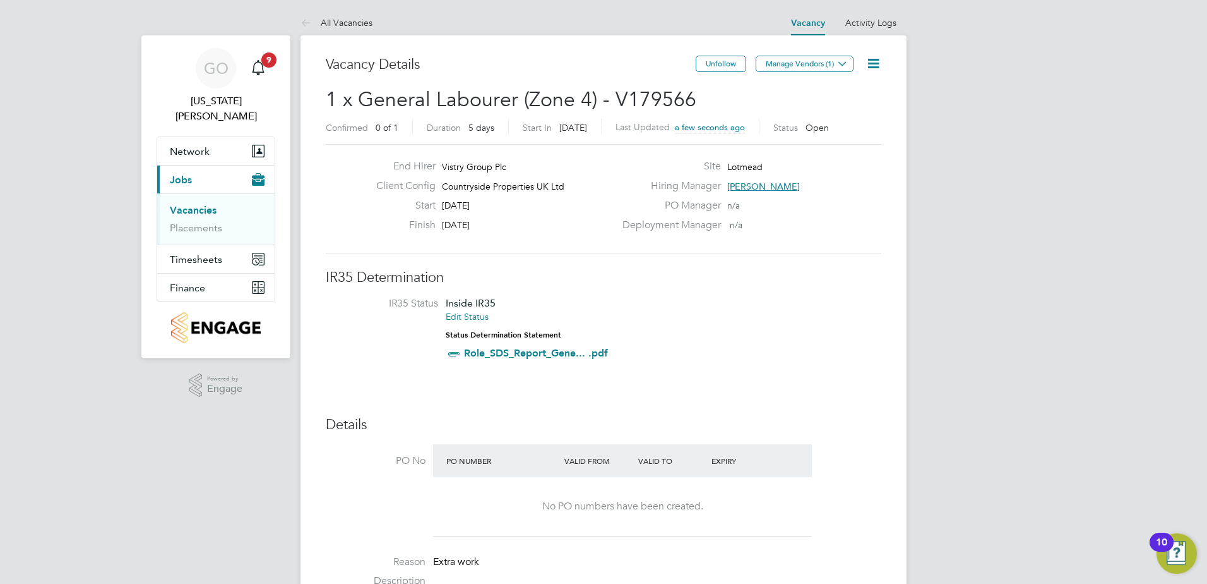
click at [877, 59] on icon at bounding box center [874, 64] width 16 height 16
click at [789, 63] on button "Manage Vendors (1)" at bounding box center [805, 64] width 98 height 16
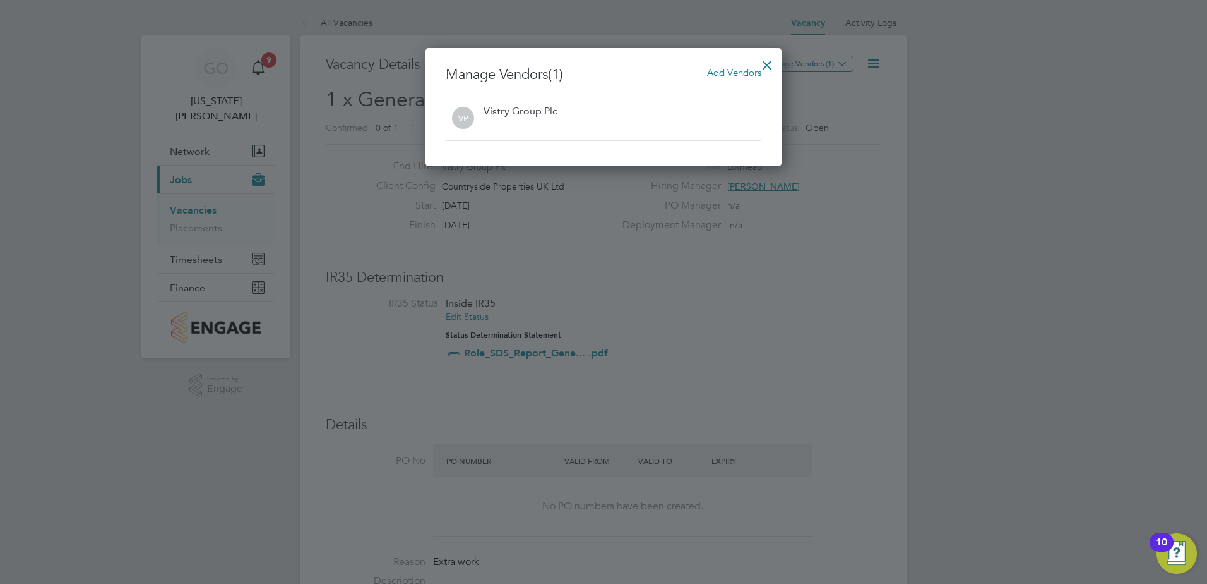
click at [733, 69] on span "Add Vendors" at bounding box center [734, 72] width 54 height 12
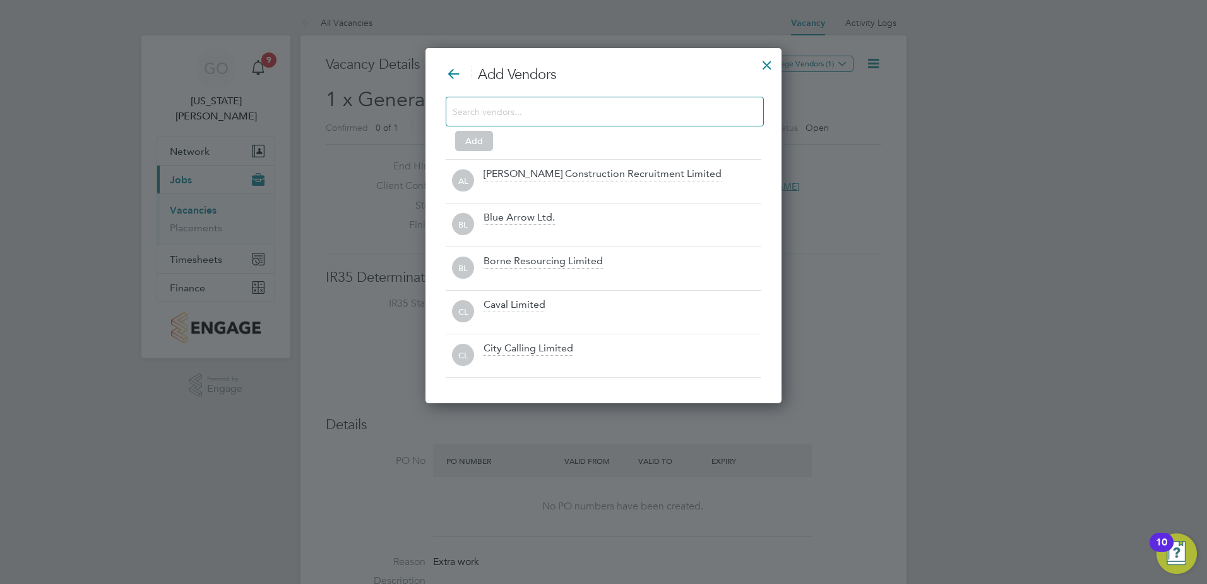
click at [487, 124] on div at bounding box center [605, 112] width 318 height 30
click at [484, 119] on input at bounding box center [595, 111] width 284 height 16
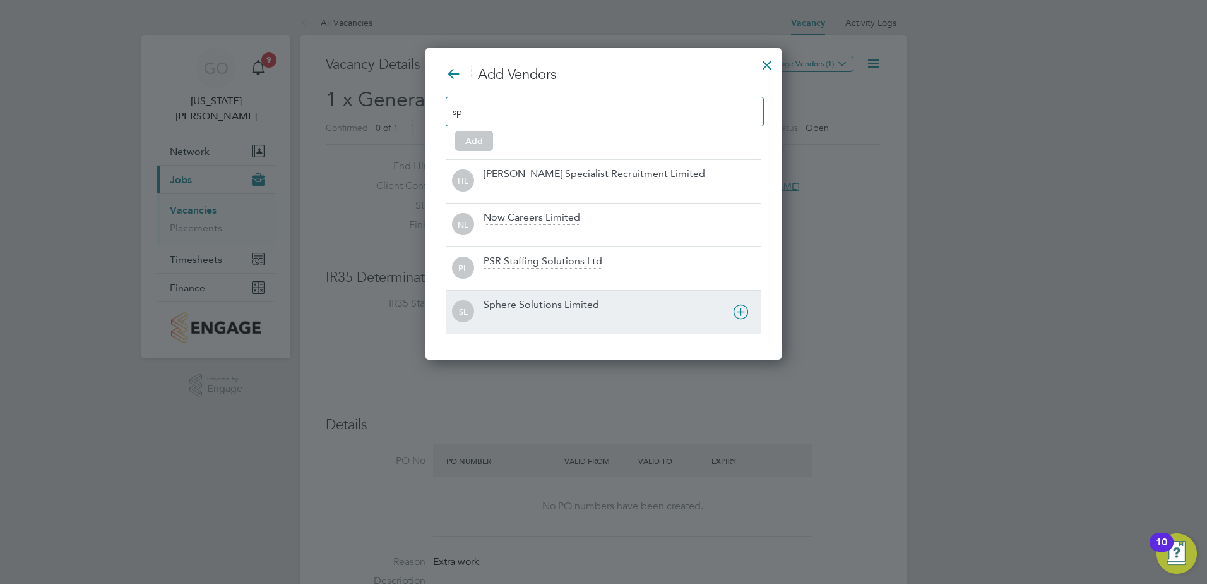
type input "sp"
click at [525, 300] on div "Sphere Solutions Limited" at bounding box center [542, 305] width 116 height 14
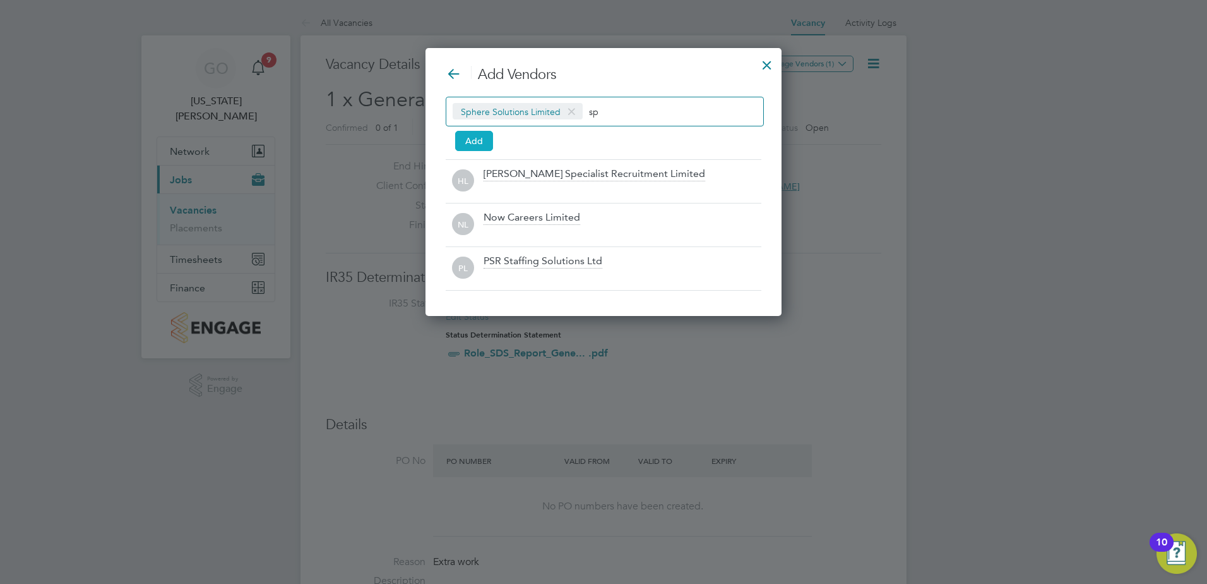
click at [478, 135] on button "Add" at bounding box center [474, 141] width 38 height 20
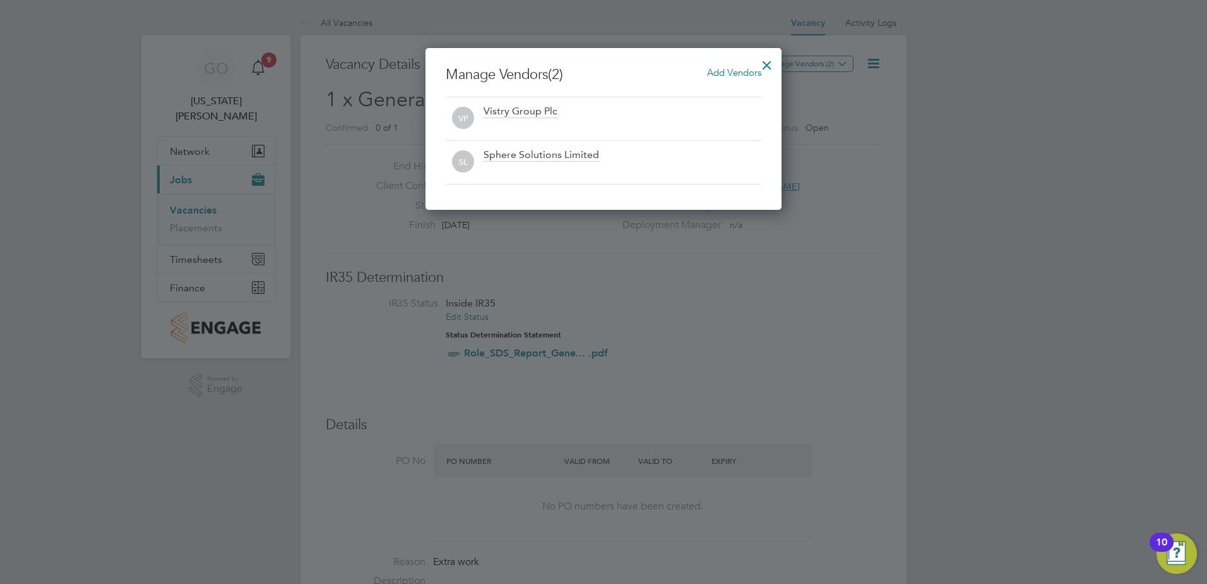
click at [769, 63] on div at bounding box center [767, 62] width 23 height 23
